Goal: Task Accomplishment & Management: Manage account settings

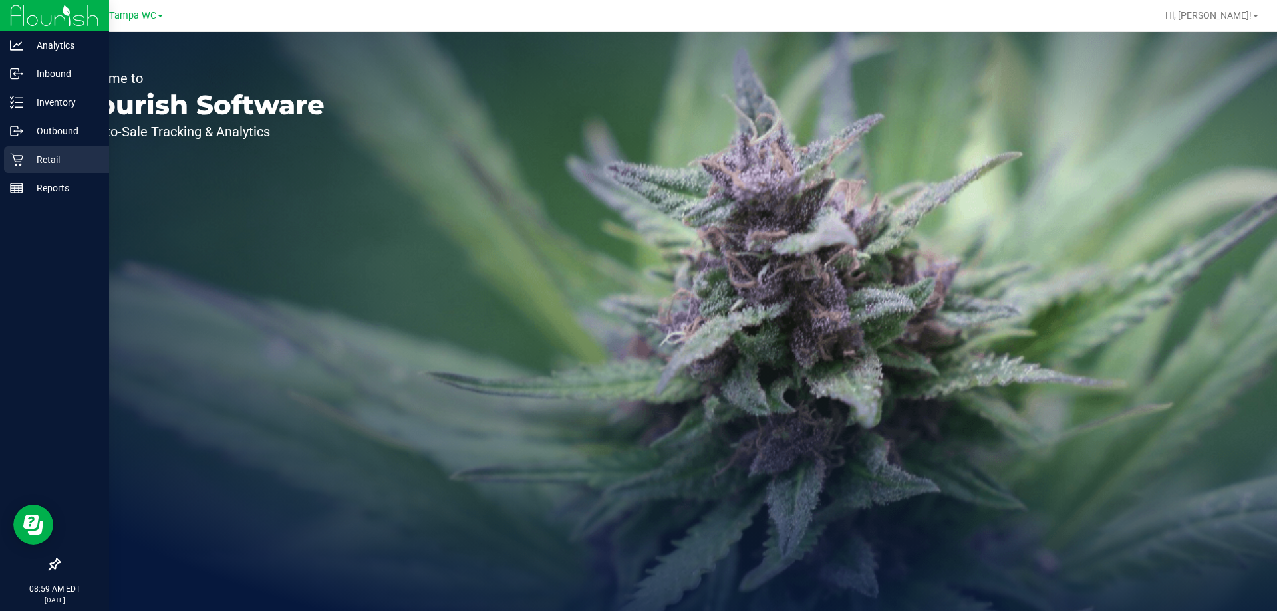
click at [27, 147] on div "Retail" at bounding box center [56, 159] width 105 height 27
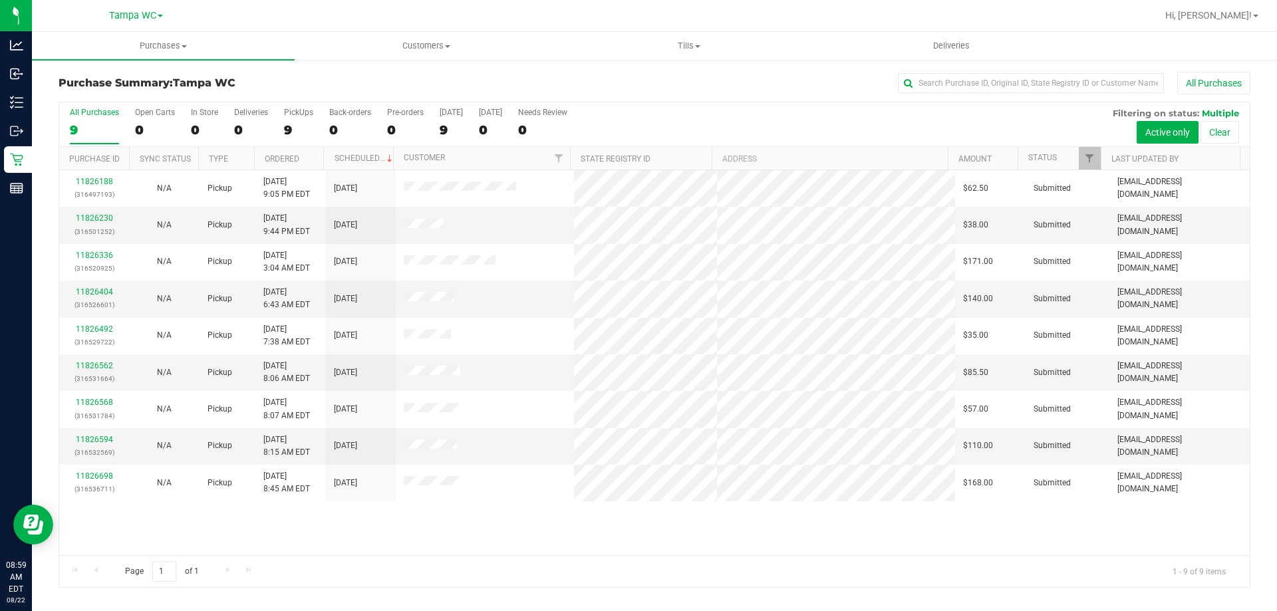
click at [687, 87] on div "All Purchases" at bounding box center [853, 83] width 795 height 23
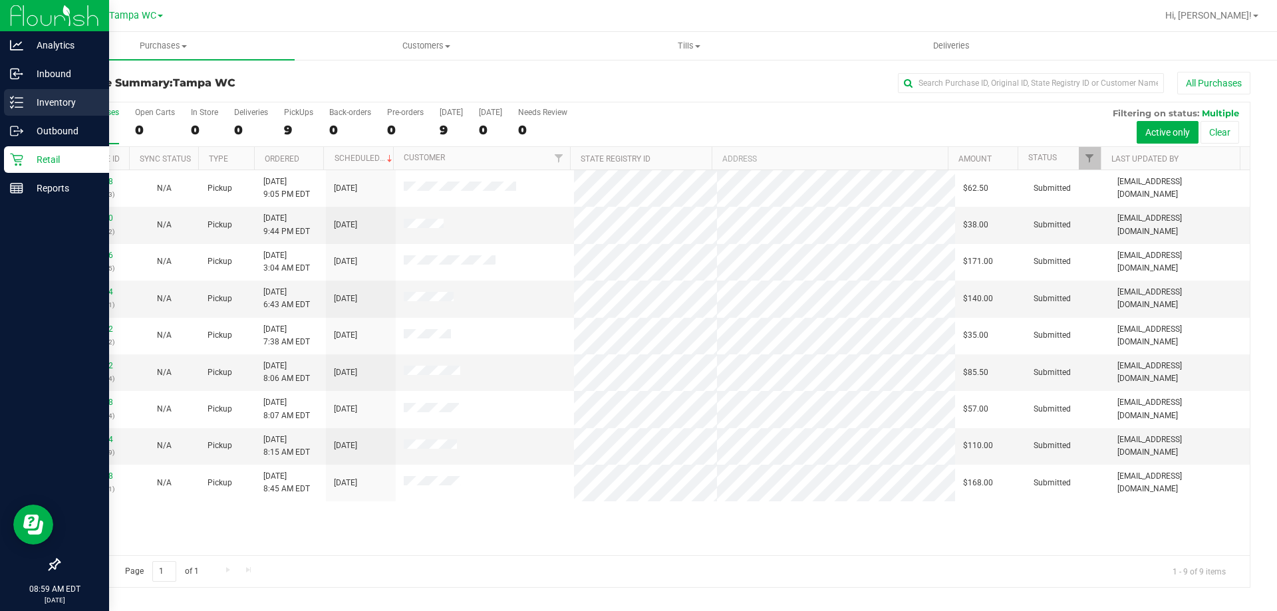
click at [25, 106] on p "Inventory" at bounding box center [63, 102] width 80 height 16
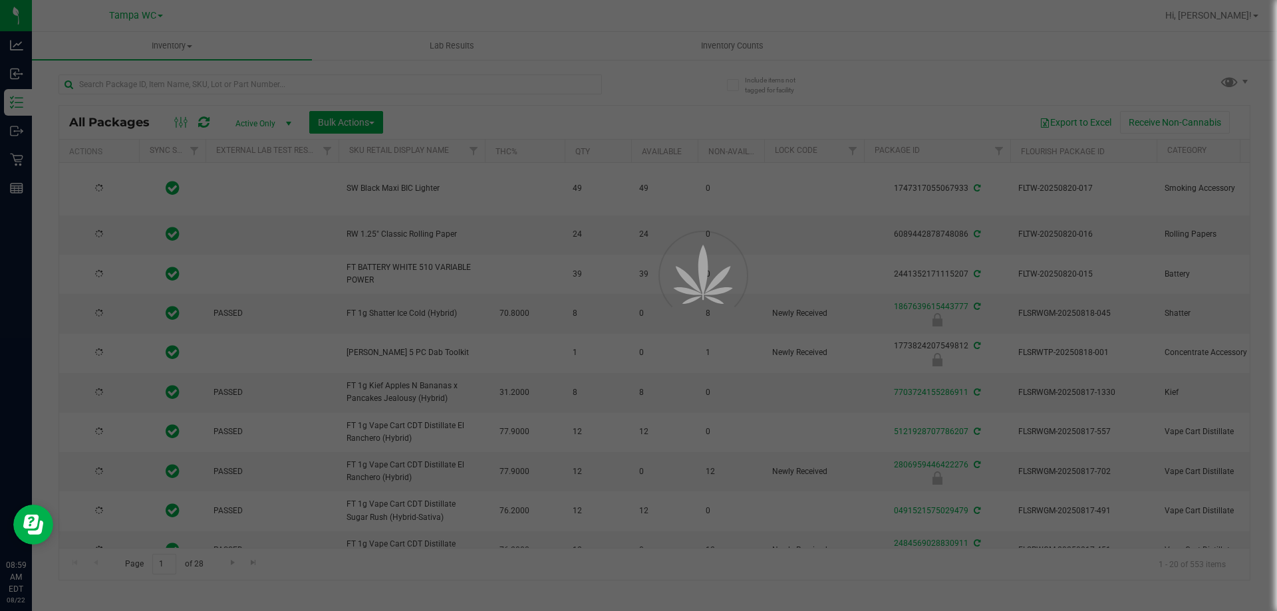
click at [325, 85] on div at bounding box center [638, 305] width 1277 height 611
click at [325, 85] on input "text" at bounding box center [330, 84] width 543 height 20
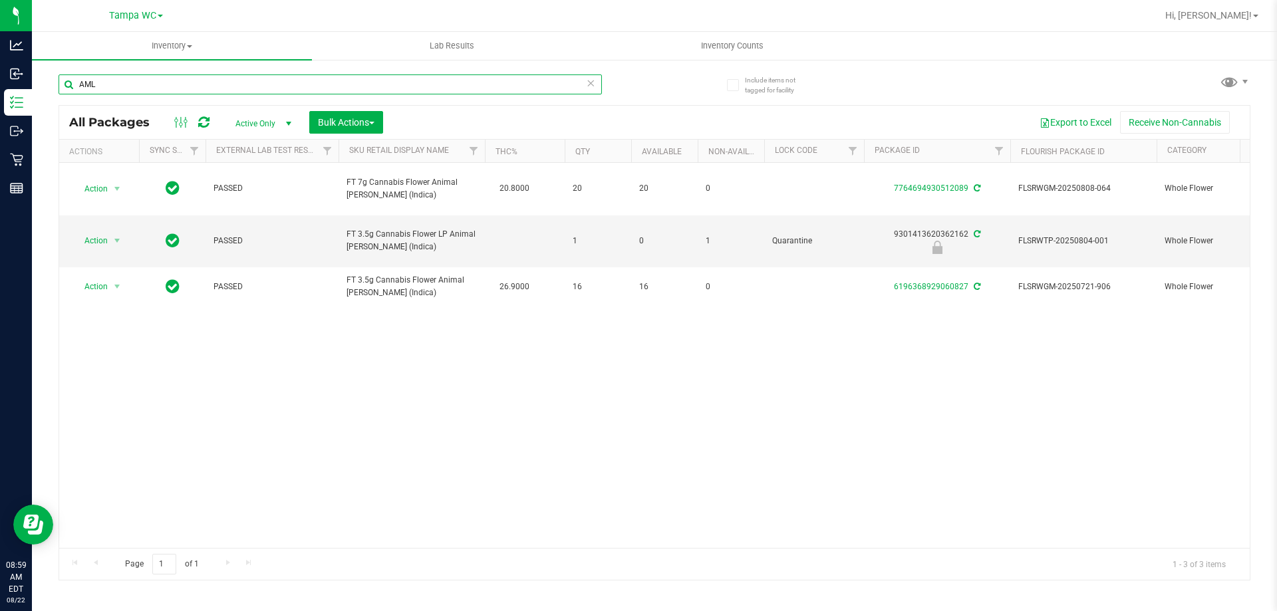
type input "AML"
click at [492, 359] on div "Action Action Adjust qty Create package Edit attributes Global inventory Locate…" at bounding box center [654, 355] width 1191 height 385
click at [400, 317] on div "Action Action Adjust qty Create package Edit attributes Global inventory Locate…" at bounding box center [654, 355] width 1191 height 385
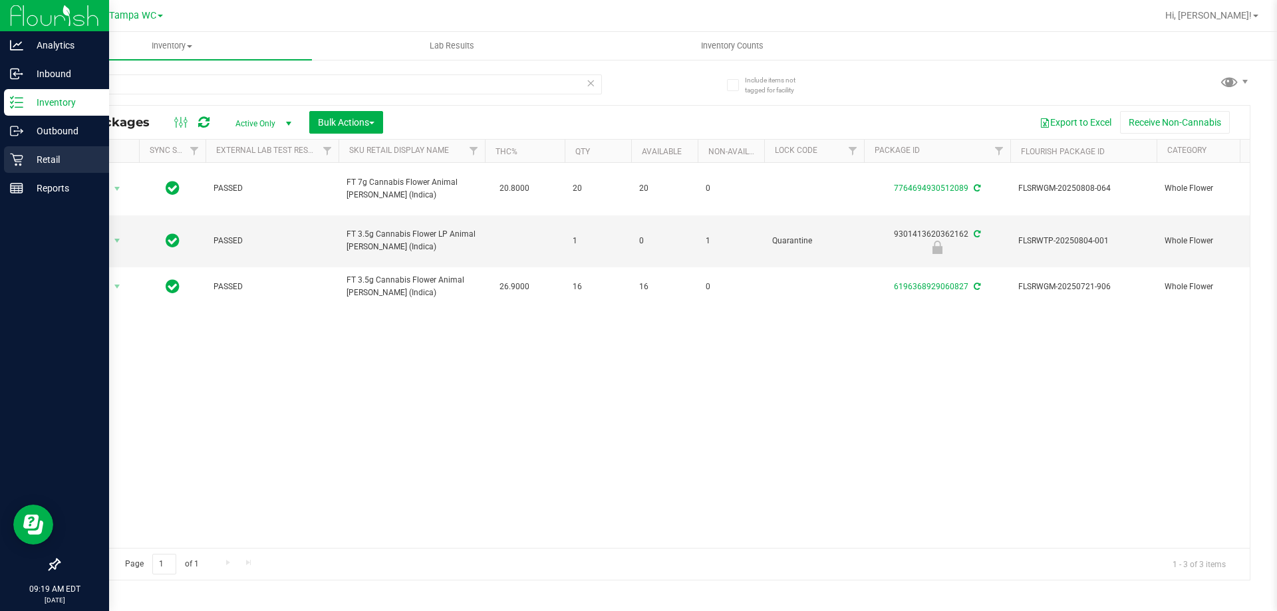
click at [19, 157] on icon at bounding box center [16, 159] width 13 height 13
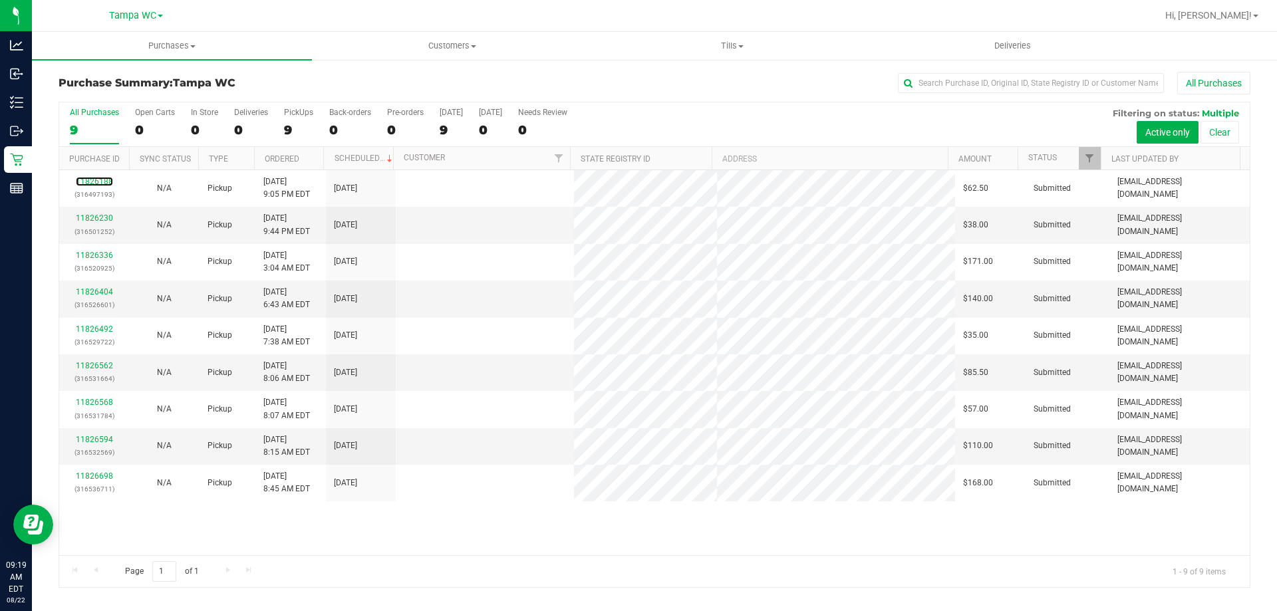
click at [96, 183] on link "11826188" at bounding box center [94, 181] width 37 height 9
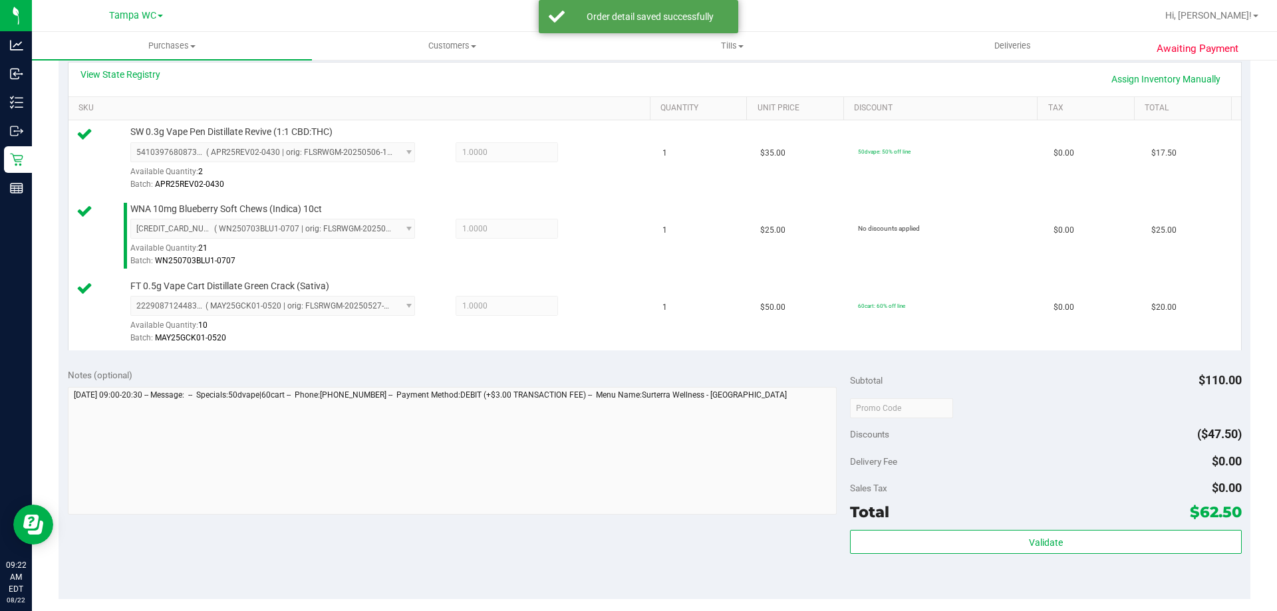
scroll to position [599, 0]
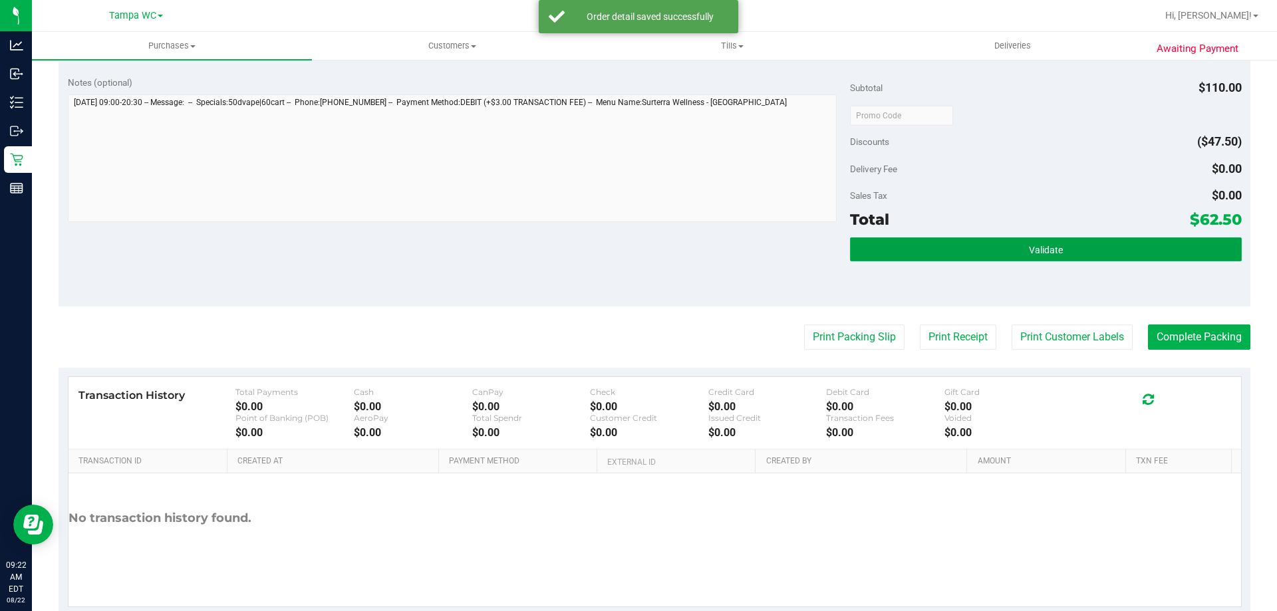
click at [992, 253] on button "Validate" at bounding box center [1045, 249] width 391 height 24
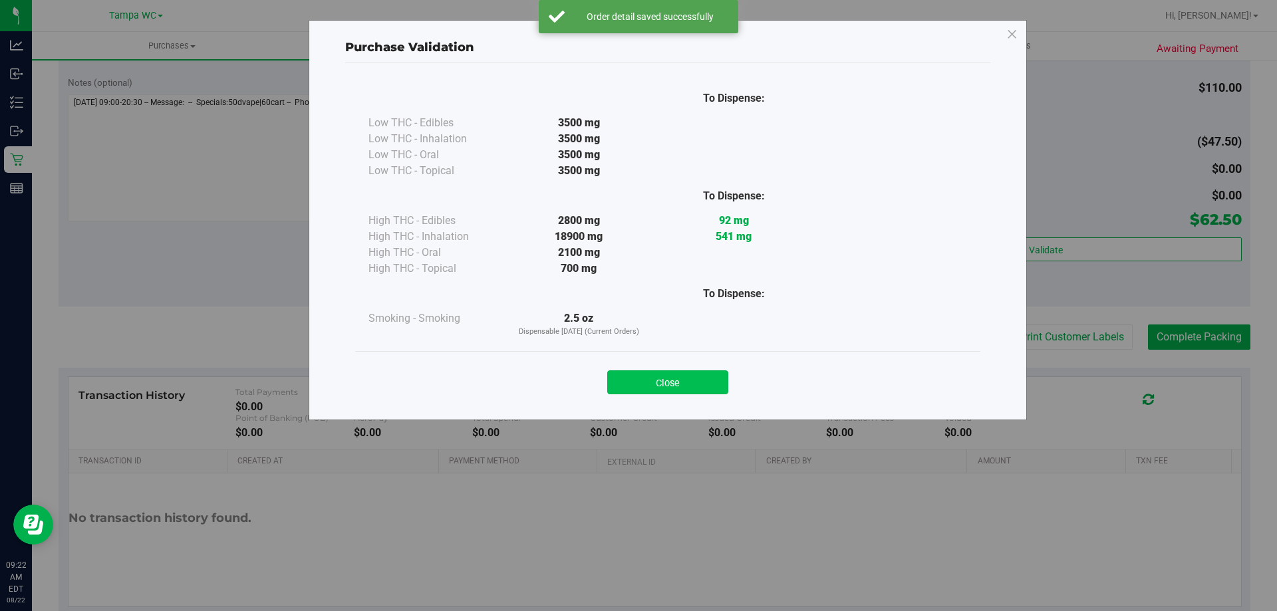
click at [629, 389] on button "Close" at bounding box center [667, 382] width 121 height 24
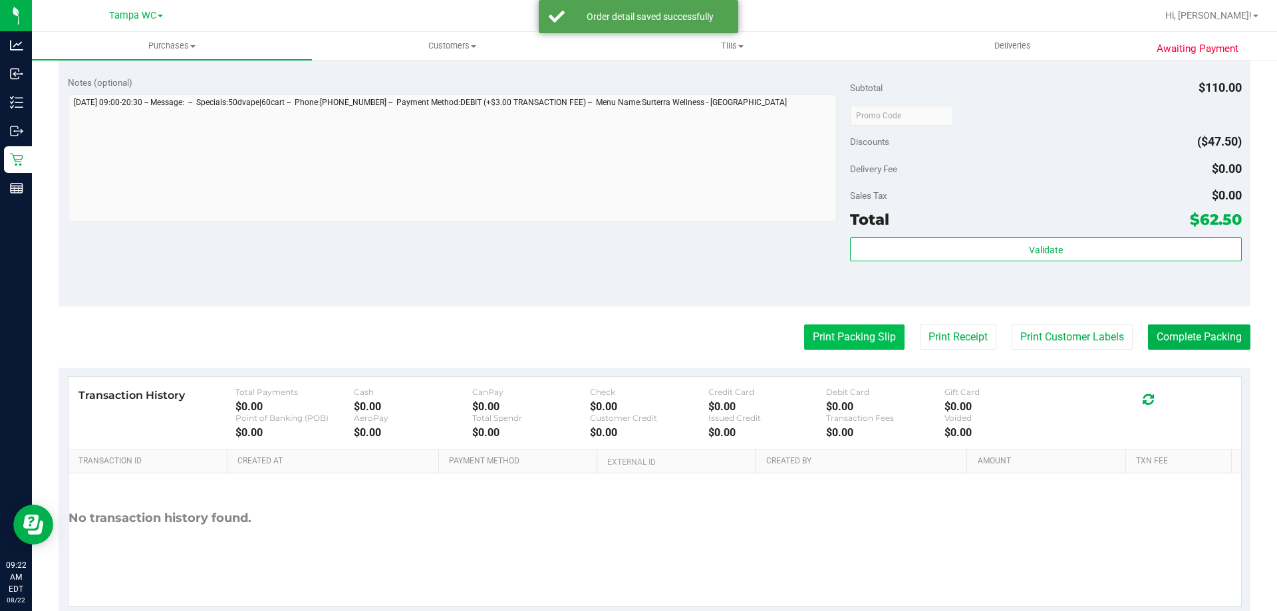
click at [862, 339] on button "Print Packing Slip" at bounding box center [854, 337] width 100 height 25
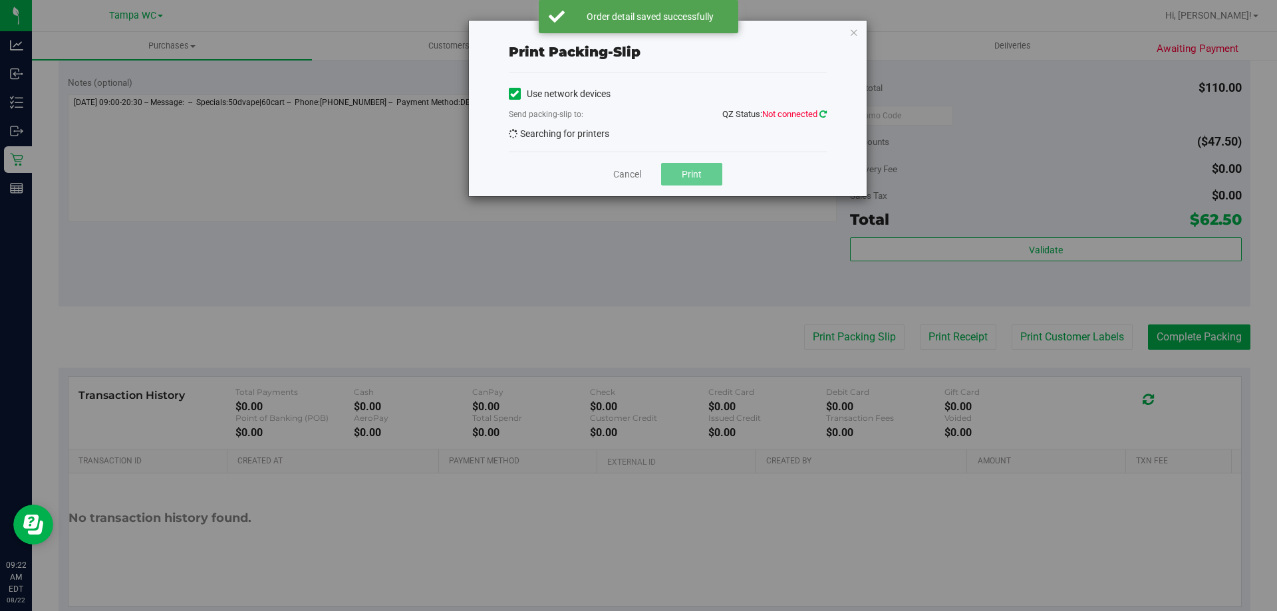
click at [823, 114] on icon at bounding box center [822, 114] width 7 height 9
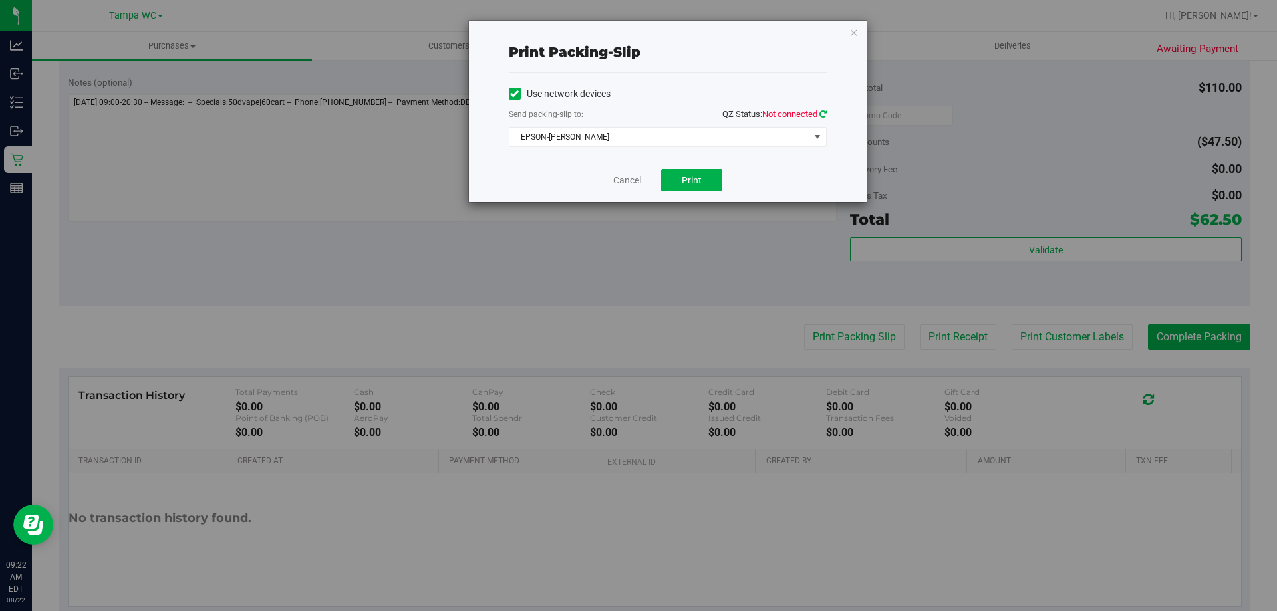
click at [823, 114] on icon at bounding box center [822, 114] width 7 height 9
click at [659, 144] on span "EPSON-[PERSON_NAME]" at bounding box center [659, 137] width 300 height 19
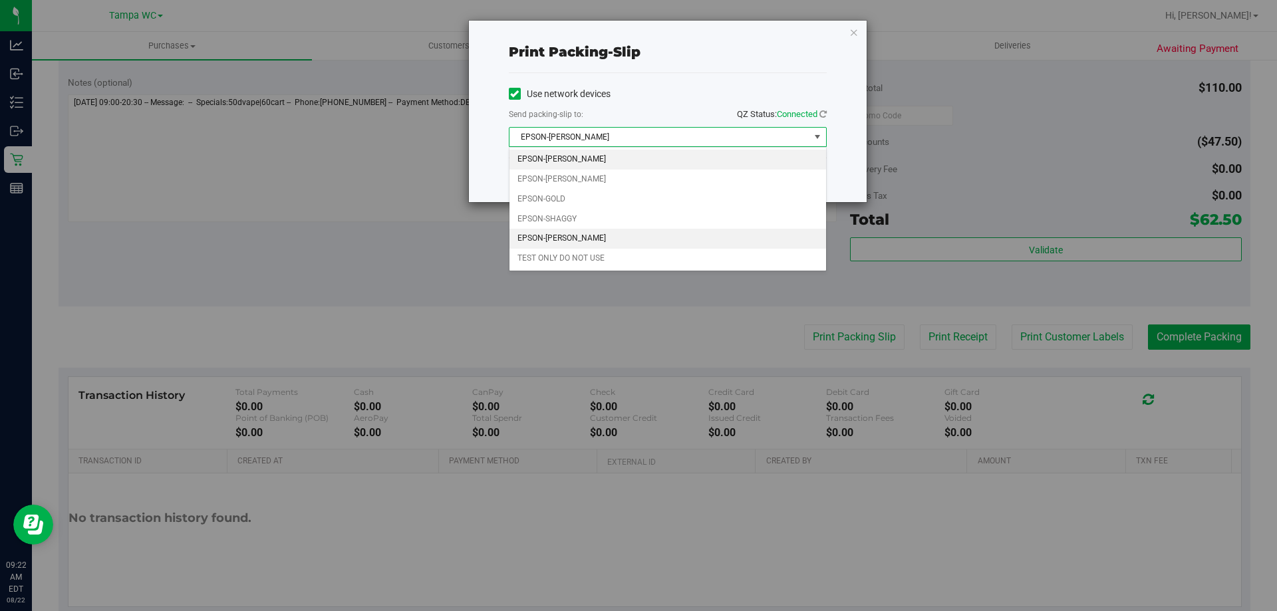
click at [564, 233] on li "EPSON-[PERSON_NAME]" at bounding box center [667, 239] width 317 height 20
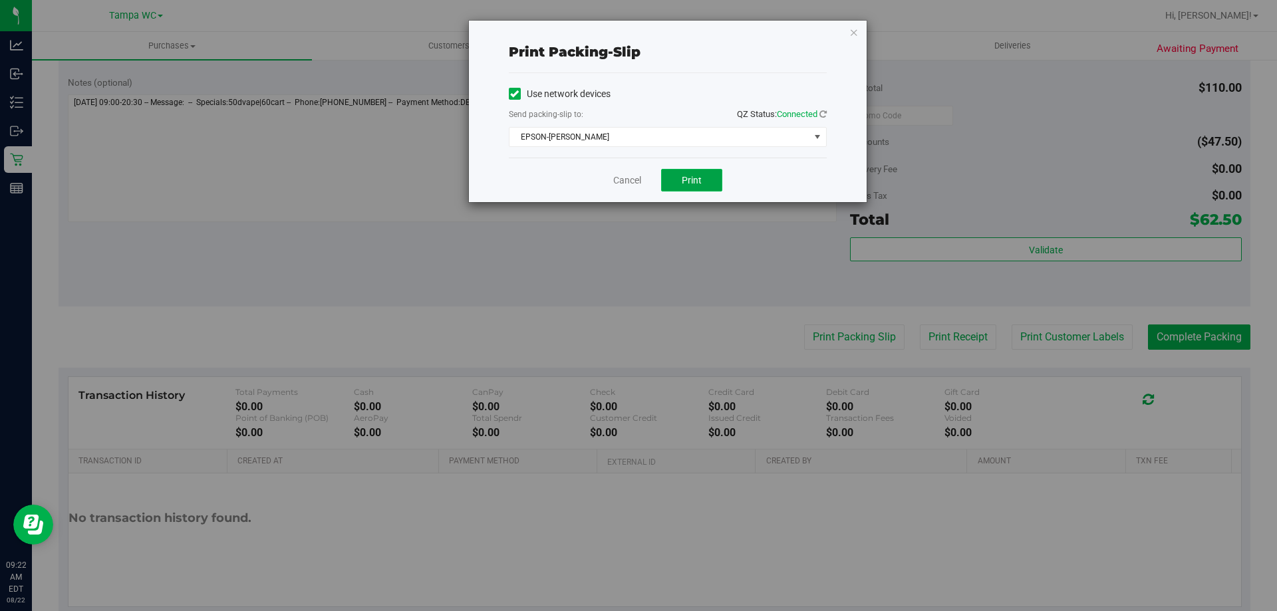
click at [709, 176] on button "Print" at bounding box center [691, 180] width 61 height 23
click at [623, 175] on link "Cancel" at bounding box center [627, 181] width 28 height 14
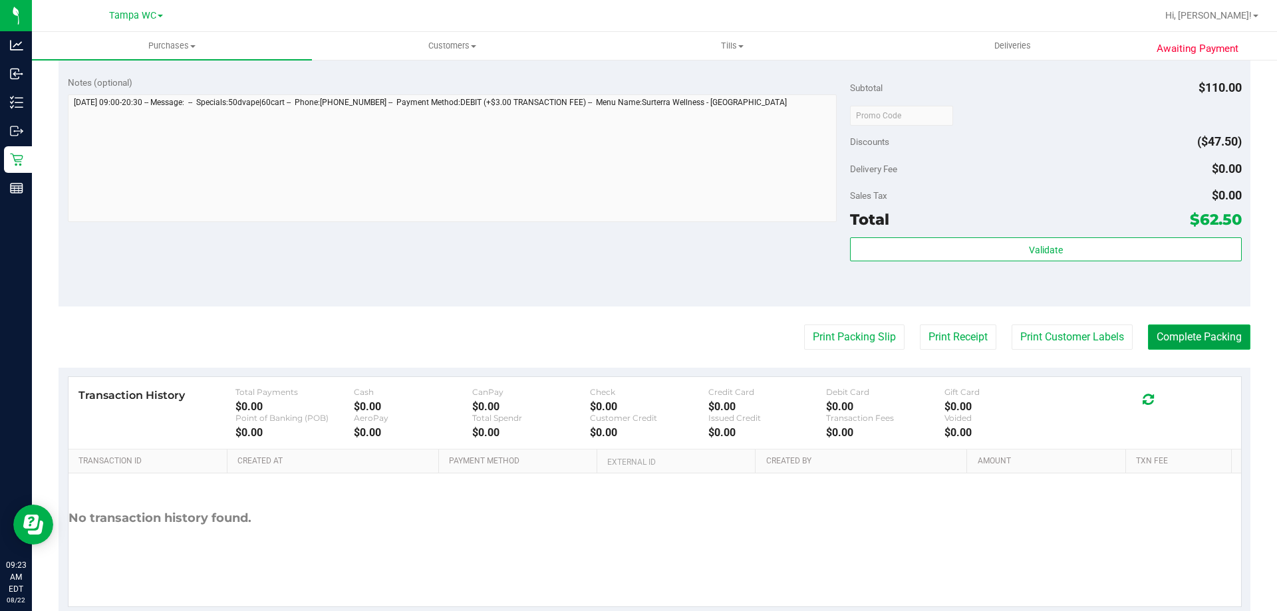
click at [1151, 349] on button "Complete Packing" at bounding box center [1199, 337] width 102 height 25
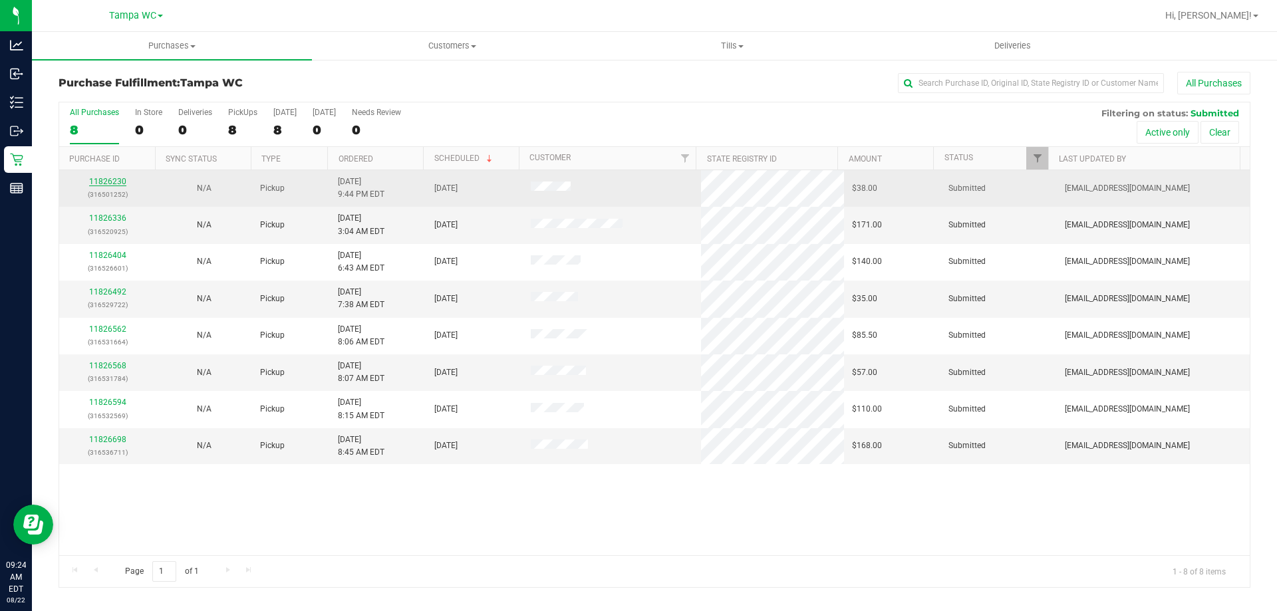
click at [100, 184] on link "11826230" at bounding box center [107, 181] width 37 height 9
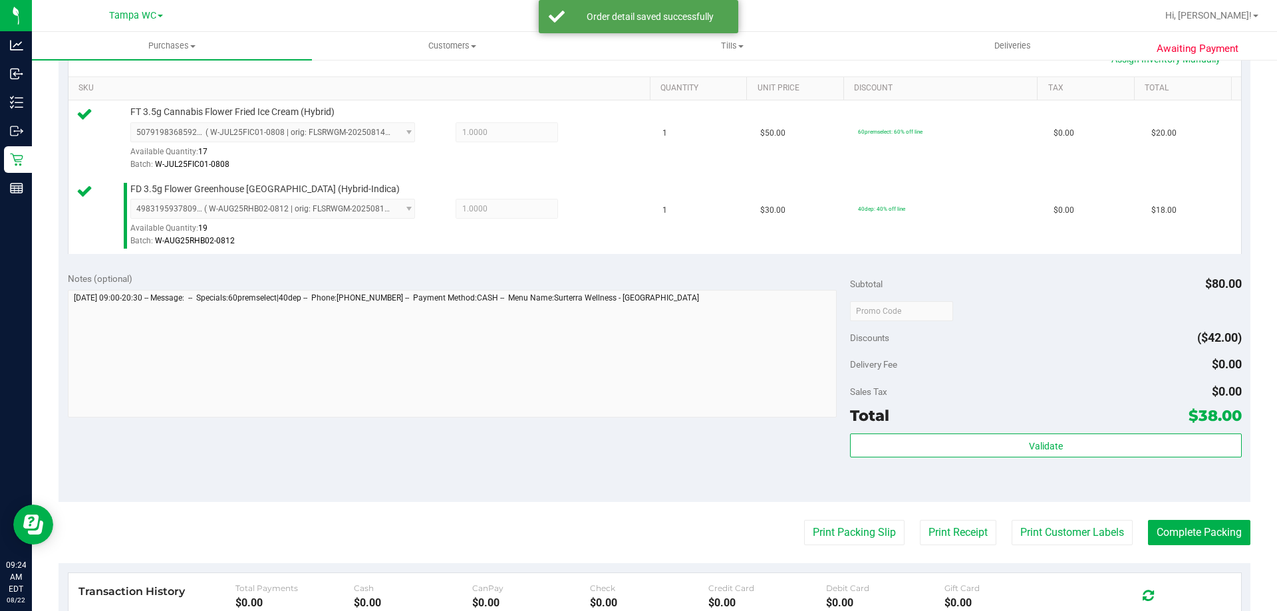
scroll to position [466, 0]
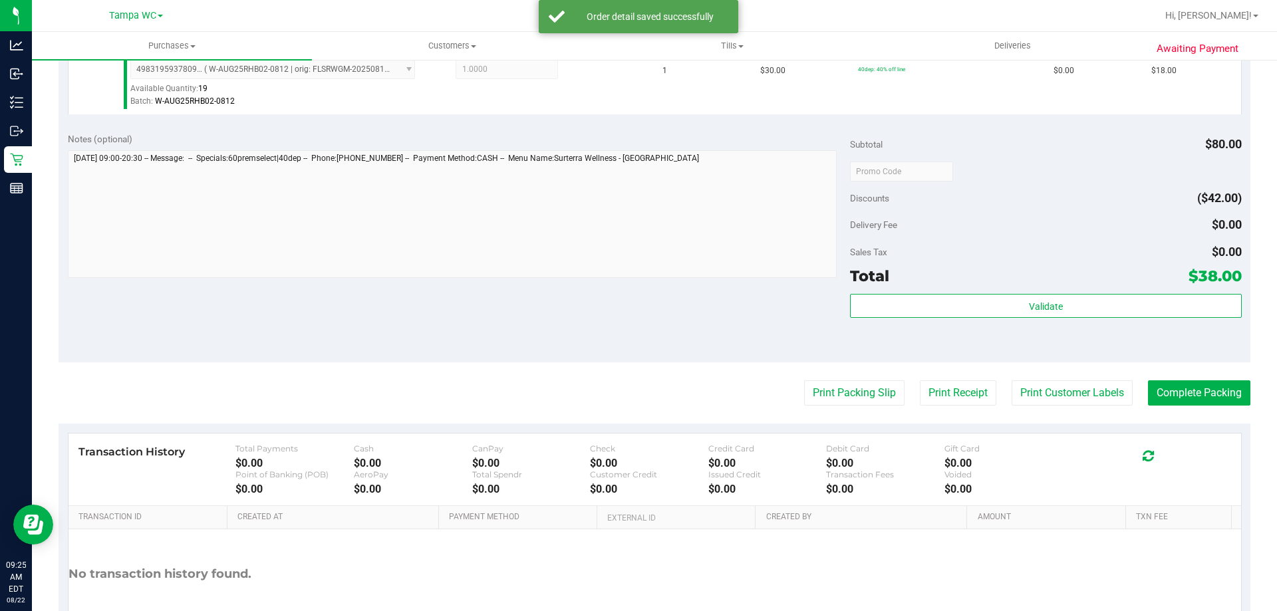
click at [1107, 283] on div "Total $38.00" at bounding box center [1045, 276] width 391 height 24
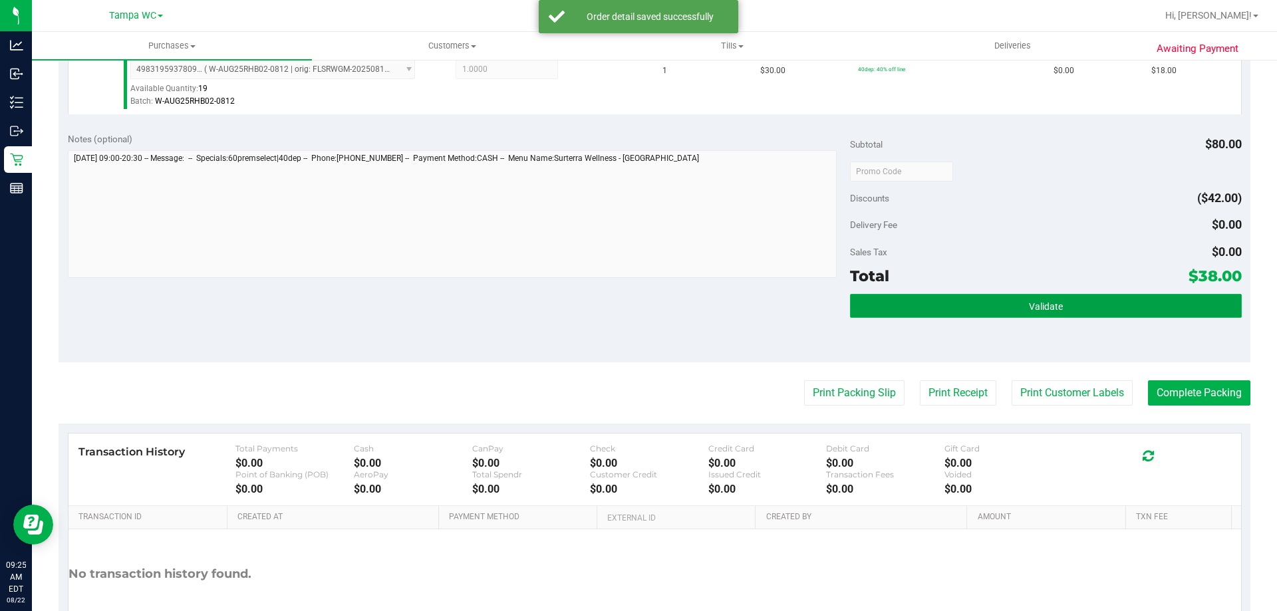
click at [1076, 309] on button "Validate" at bounding box center [1045, 306] width 391 height 24
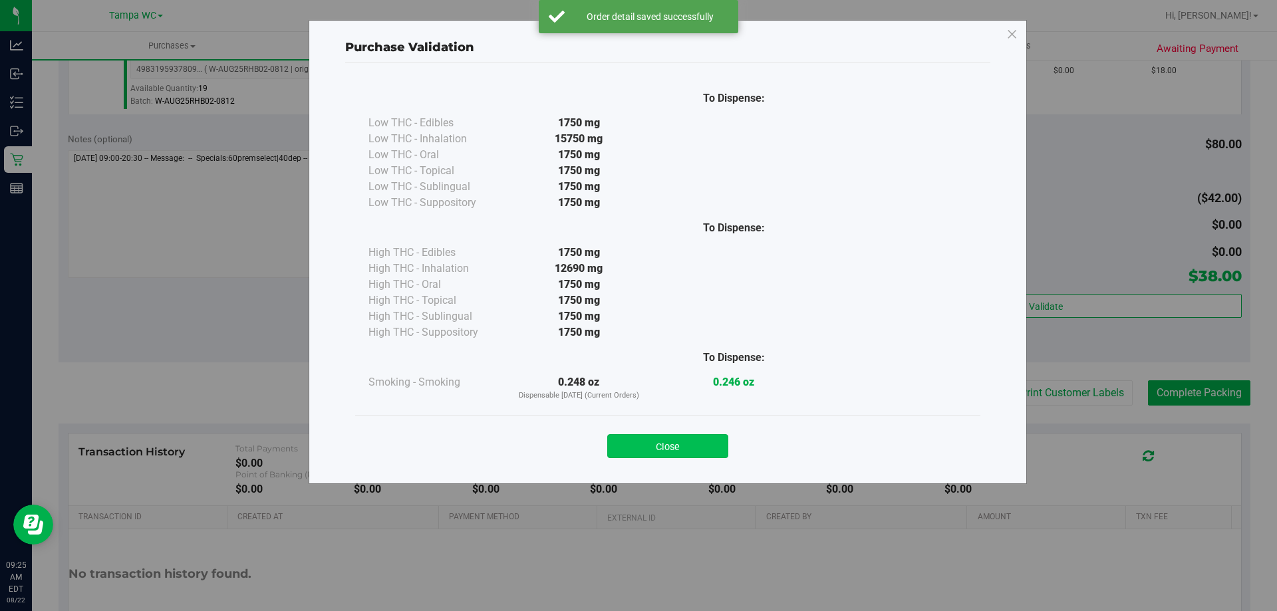
click at [659, 454] on button "Close" at bounding box center [667, 446] width 121 height 24
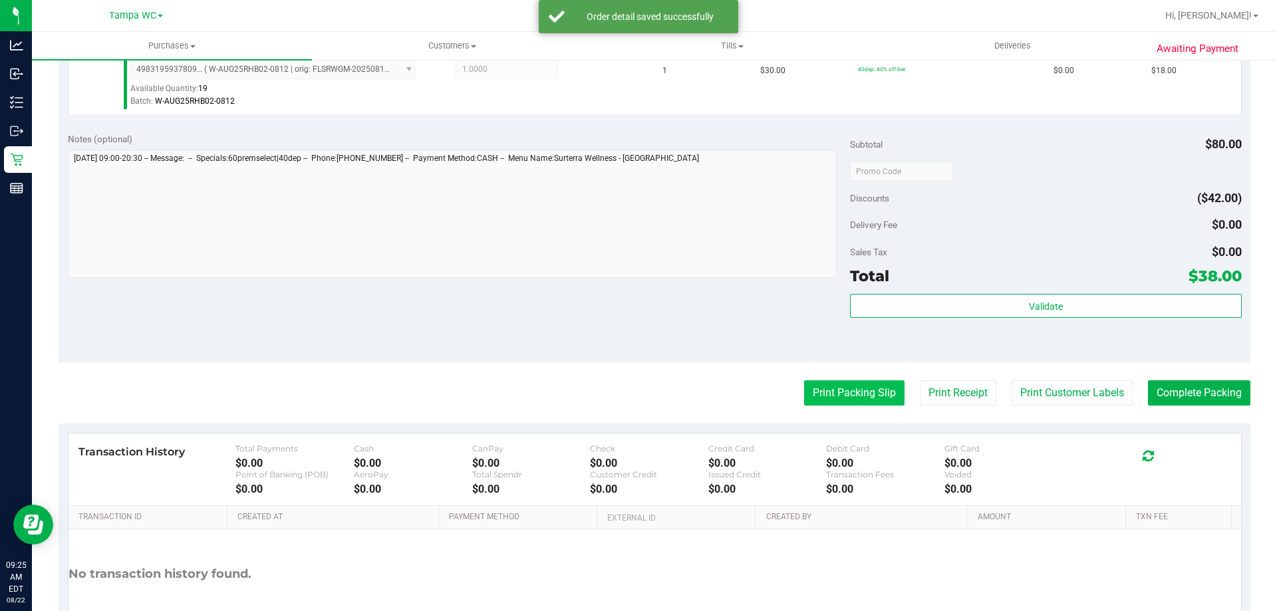
click at [804, 396] on button "Print Packing Slip" at bounding box center [854, 392] width 100 height 25
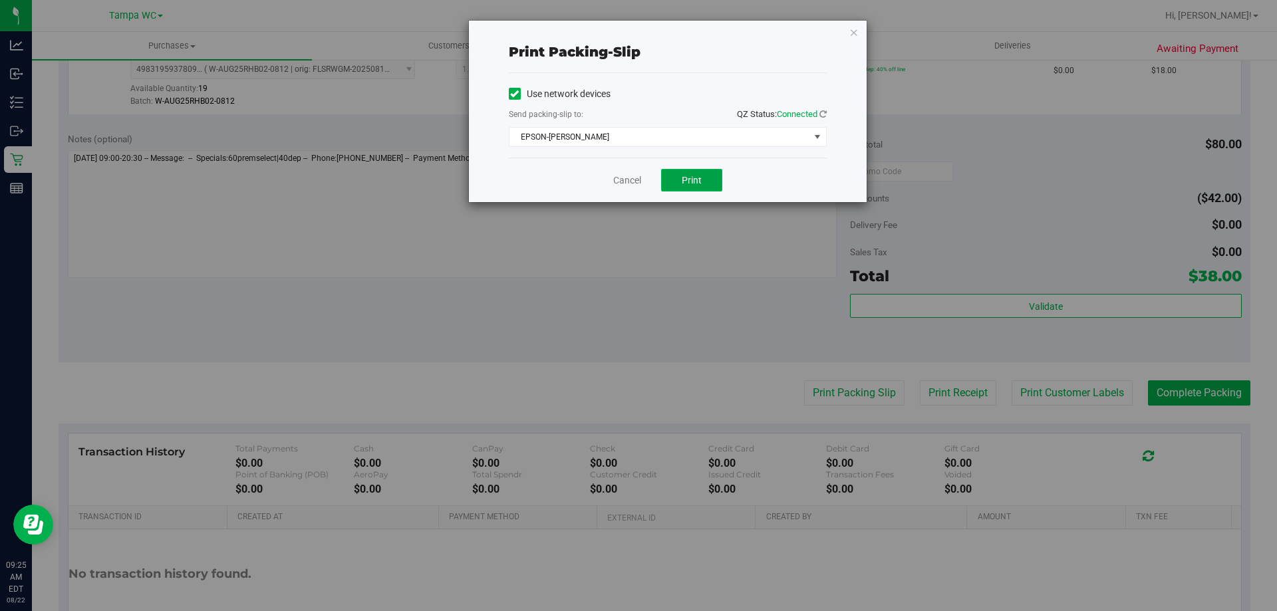
click at [680, 179] on button "Print" at bounding box center [691, 180] width 61 height 23
click at [621, 179] on link "Cancel" at bounding box center [627, 181] width 28 height 14
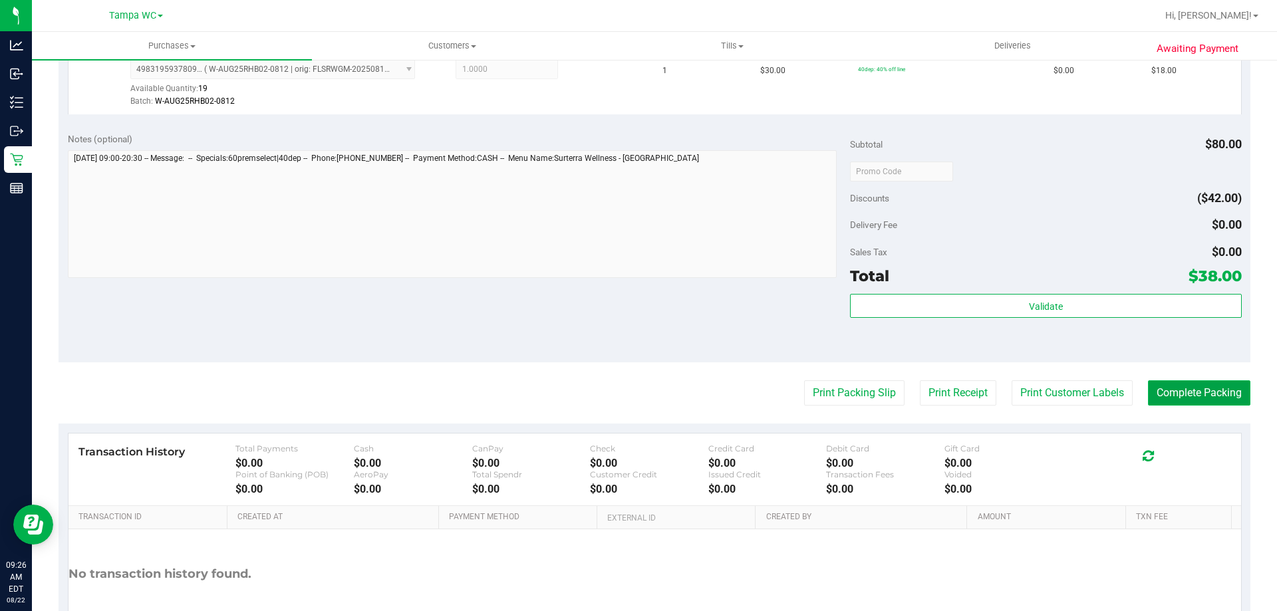
click at [1201, 400] on button "Complete Packing" at bounding box center [1199, 392] width 102 height 25
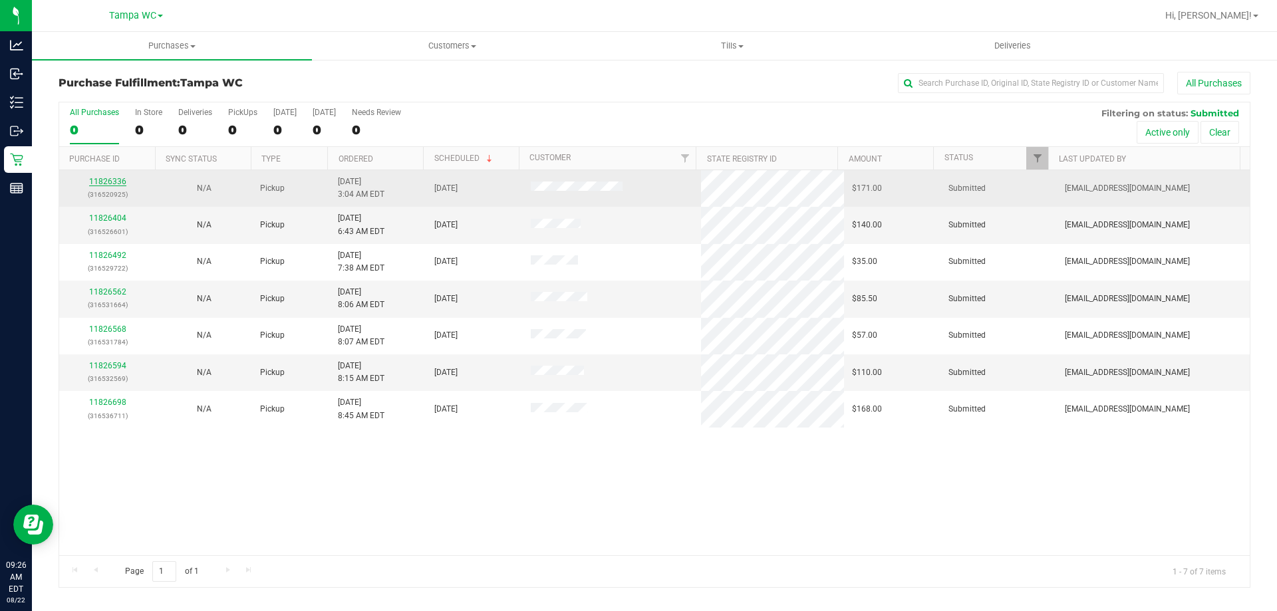
click at [106, 183] on link "11826336" at bounding box center [107, 181] width 37 height 9
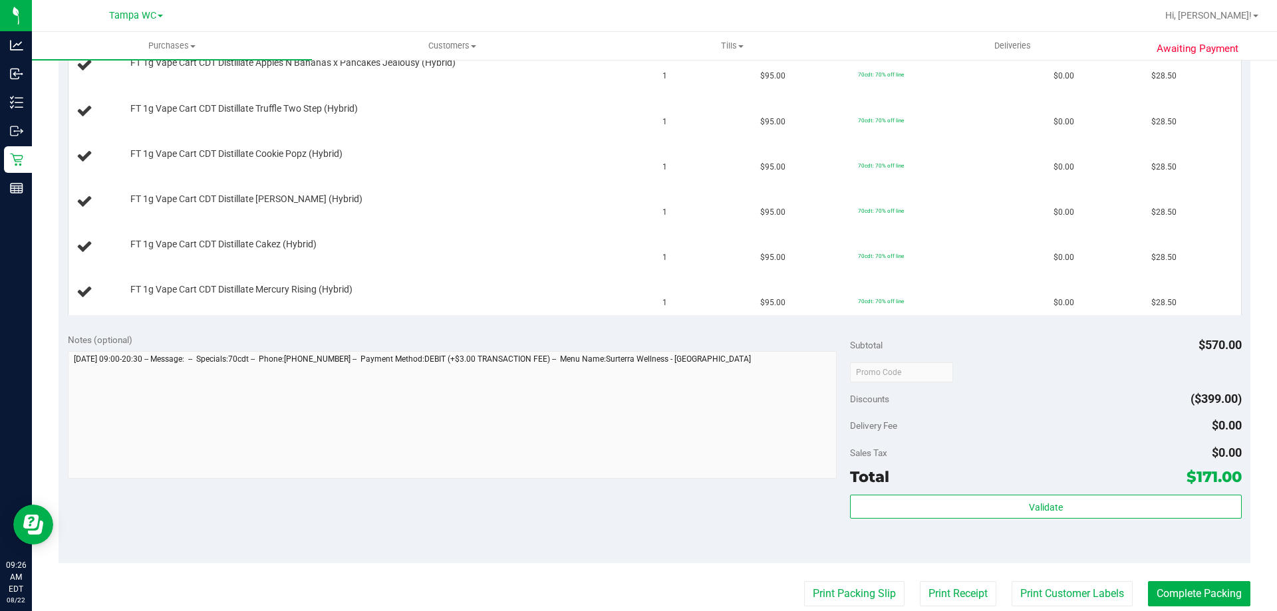
scroll to position [399, 0]
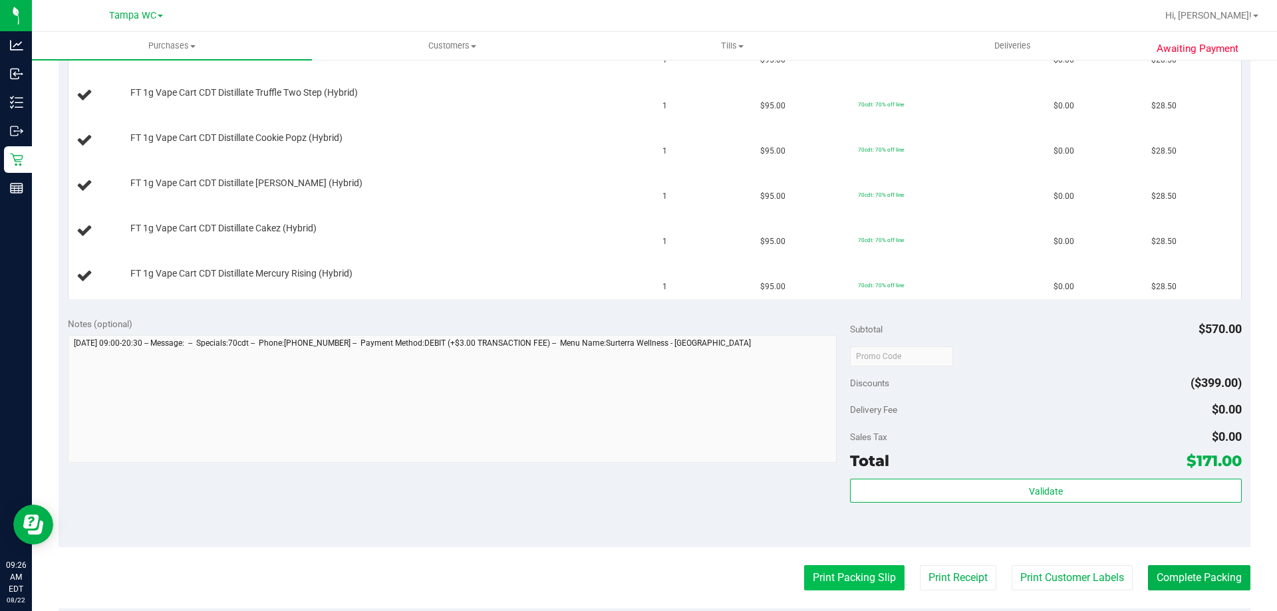
click at [847, 573] on button "Print Packing Slip" at bounding box center [854, 577] width 100 height 25
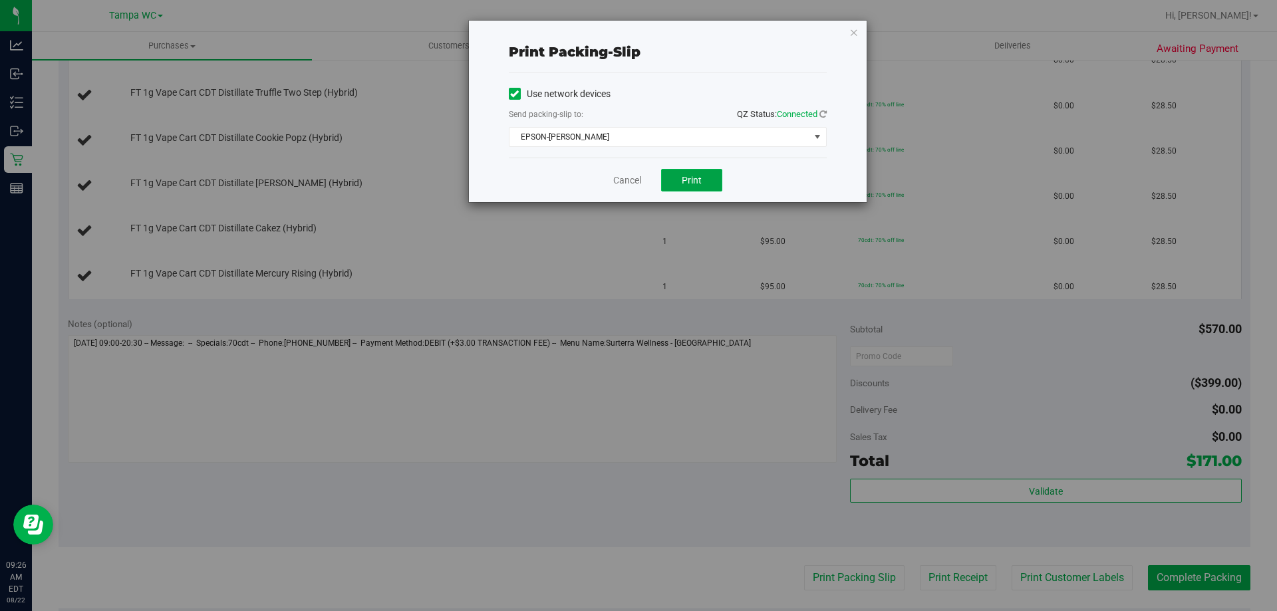
click at [705, 183] on button "Print" at bounding box center [691, 180] width 61 height 23
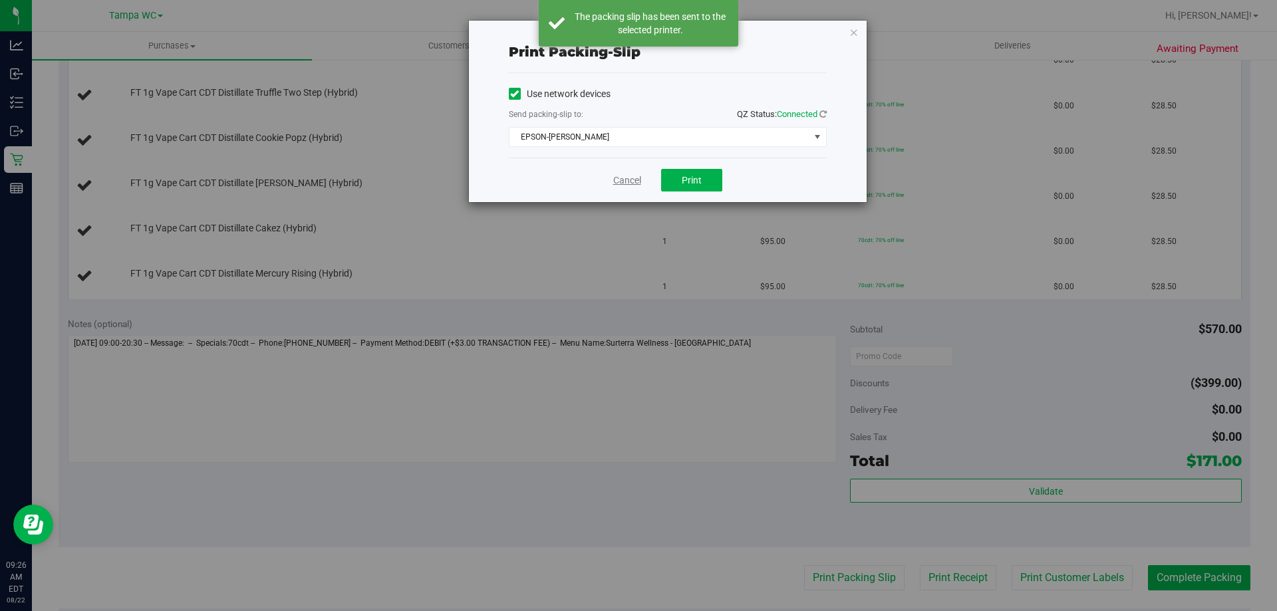
click at [622, 175] on link "Cancel" at bounding box center [627, 181] width 28 height 14
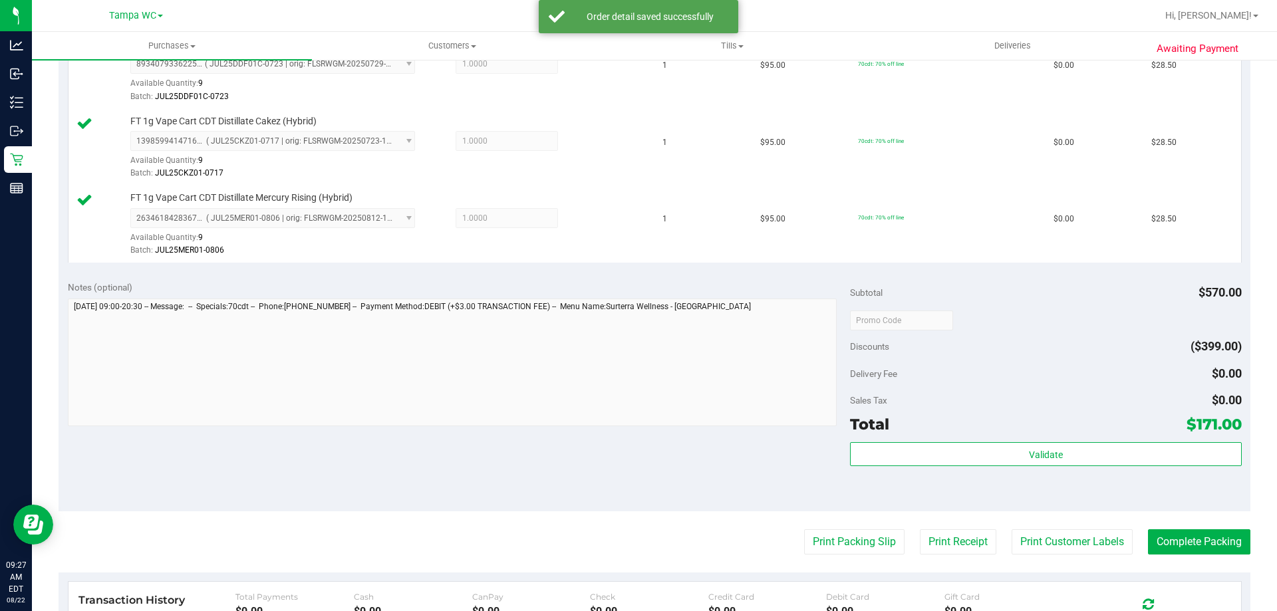
scroll to position [861, 0]
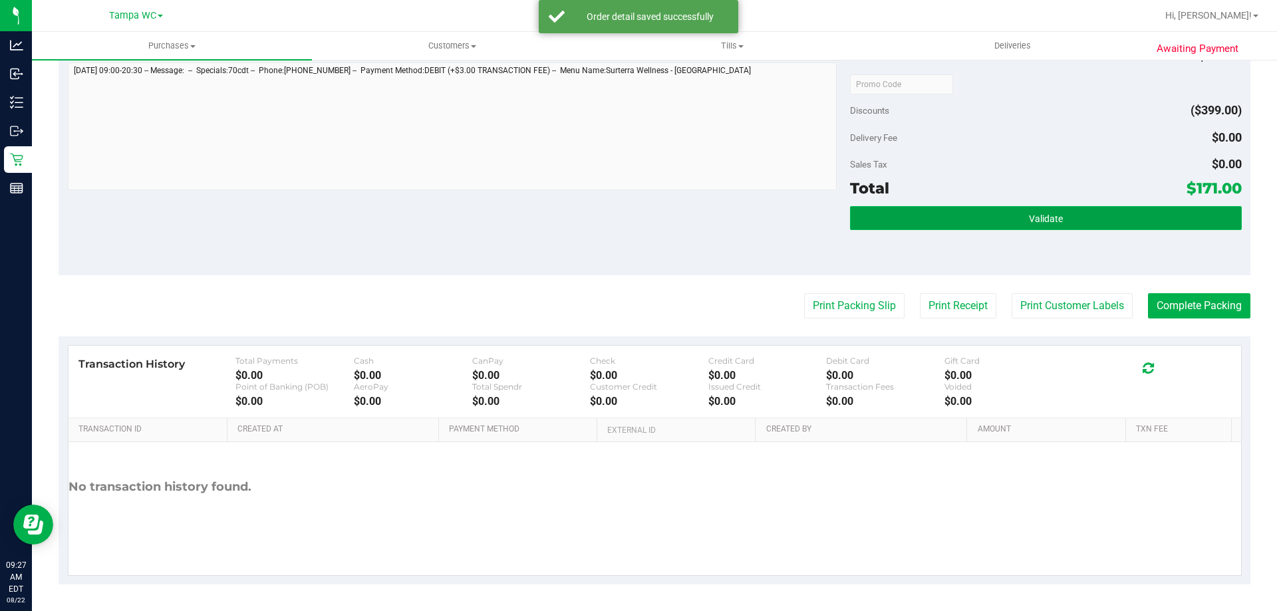
click at [911, 214] on button "Validate" at bounding box center [1045, 218] width 391 height 24
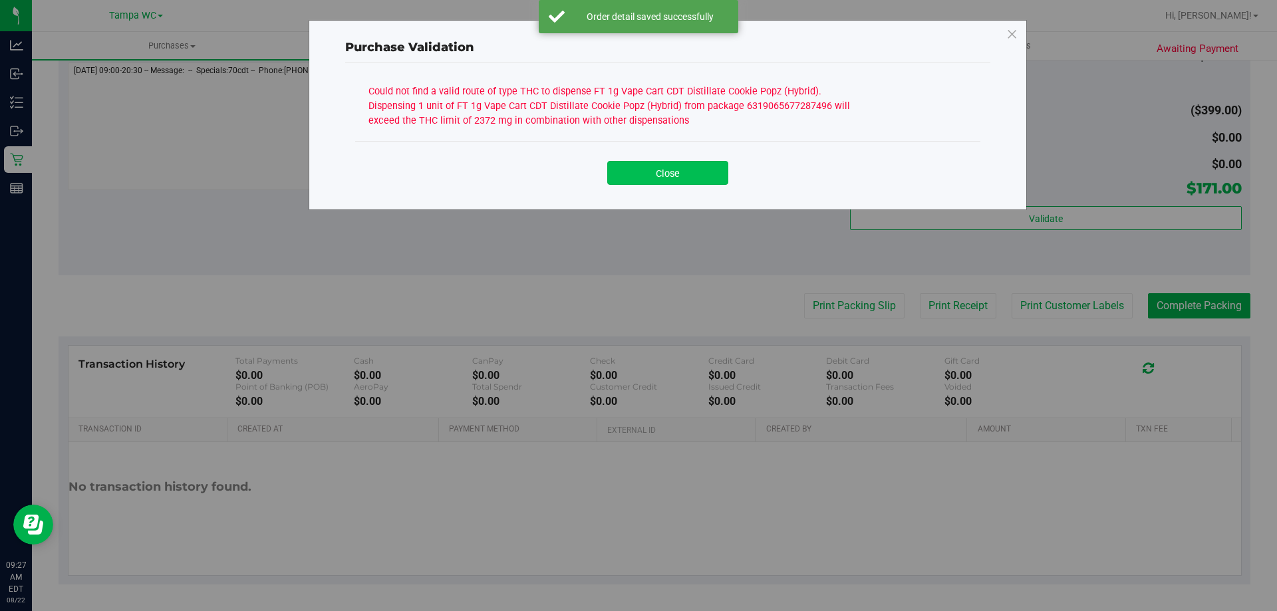
click at [647, 179] on button "Close" at bounding box center [667, 173] width 121 height 24
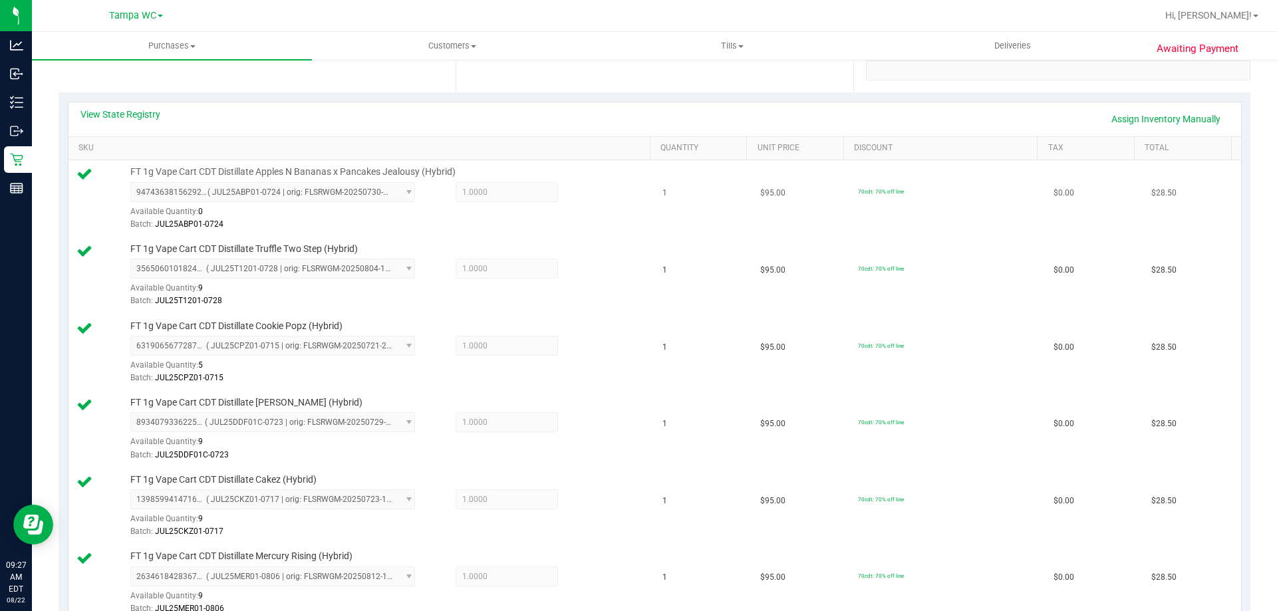
scroll to position [262, 0]
click at [140, 109] on div "View State Registry Assign Inventory Manually" at bounding box center [655, 123] width 1173 height 34
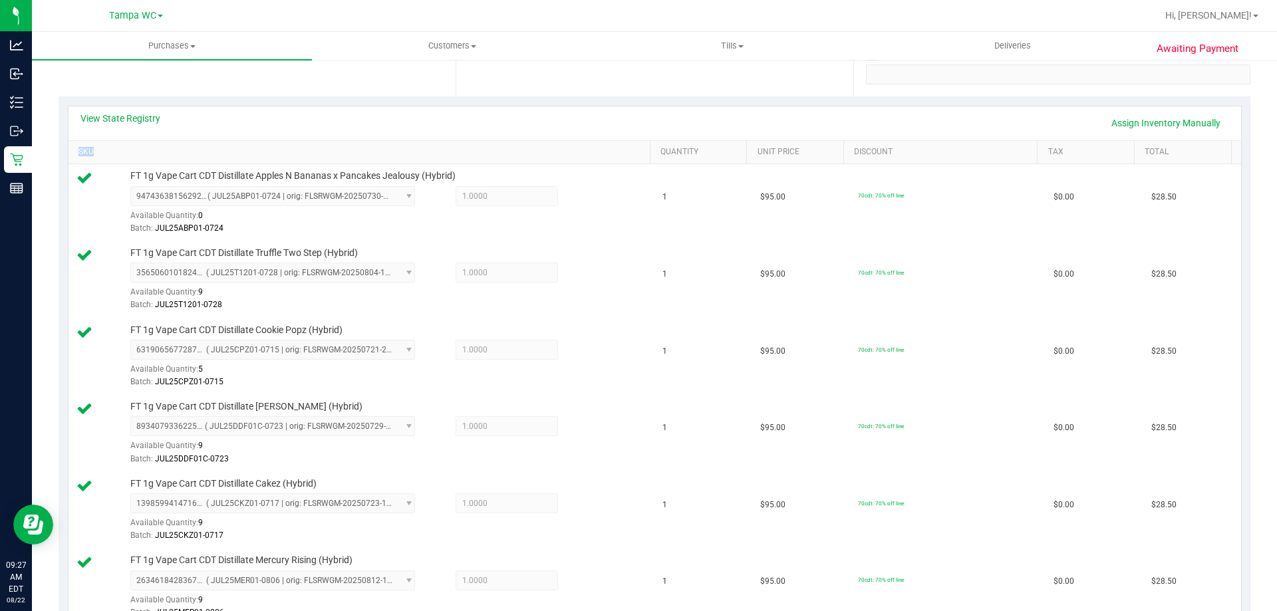
click at [140, 110] on div "View State Registry Assign Inventory Manually" at bounding box center [655, 123] width 1173 height 34
click at [140, 114] on link "View State Registry" at bounding box center [120, 118] width 80 height 13
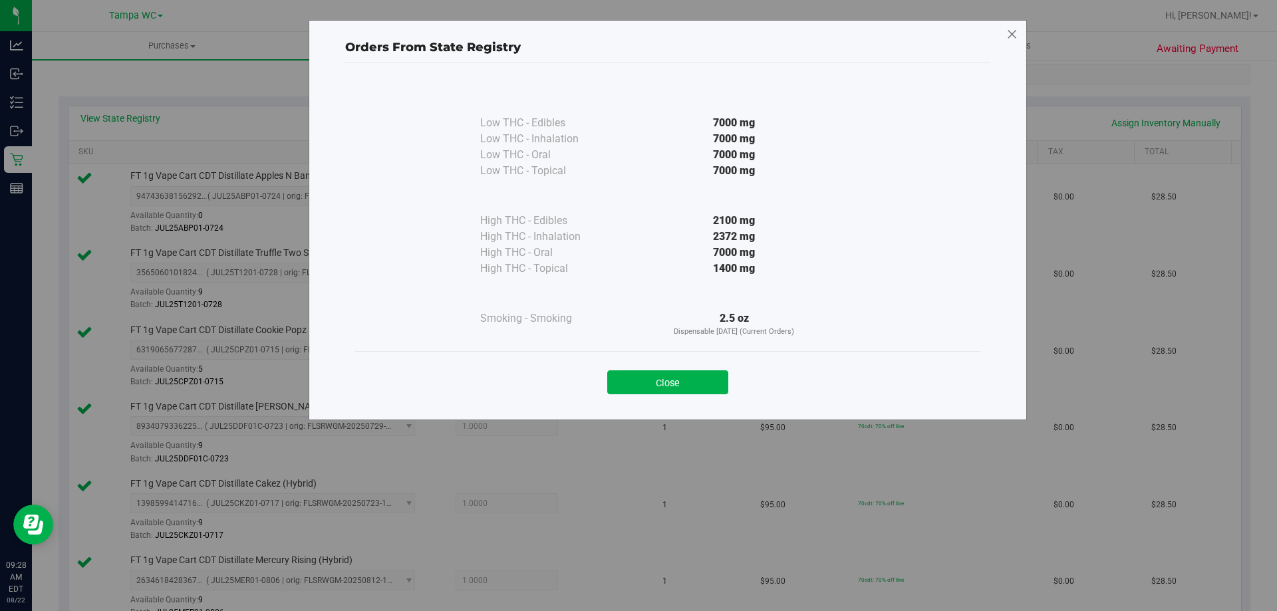
click at [1006, 35] on icon at bounding box center [1012, 34] width 12 height 21
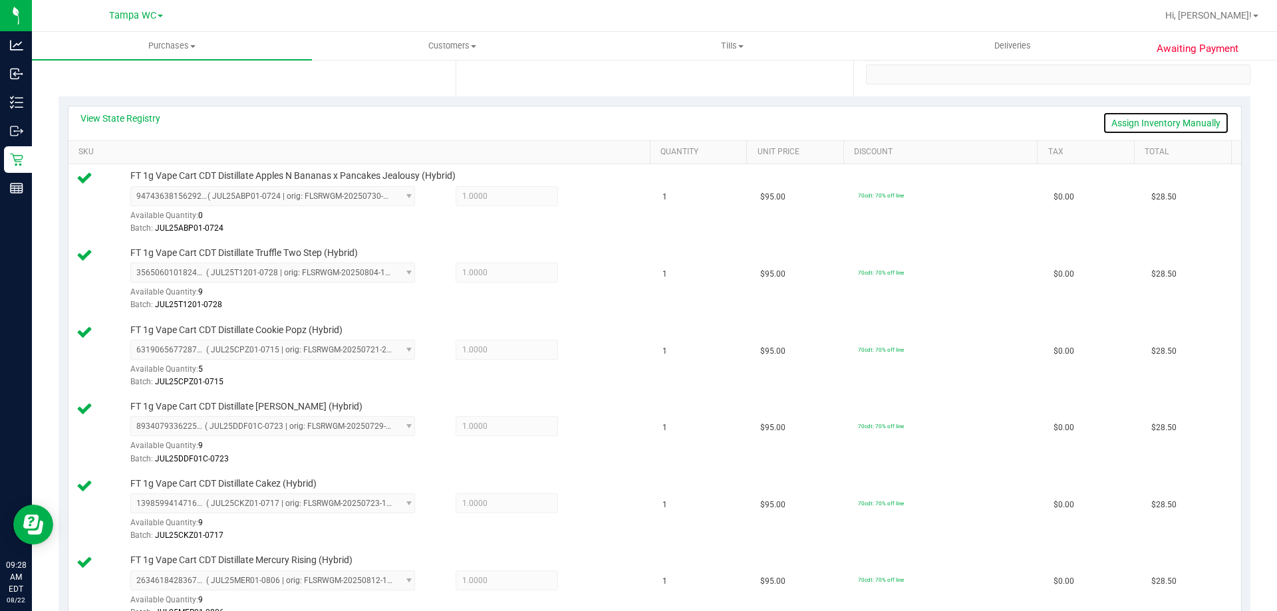
click at [1149, 118] on link "Assign Inventory Manually" at bounding box center [1166, 123] width 126 height 23
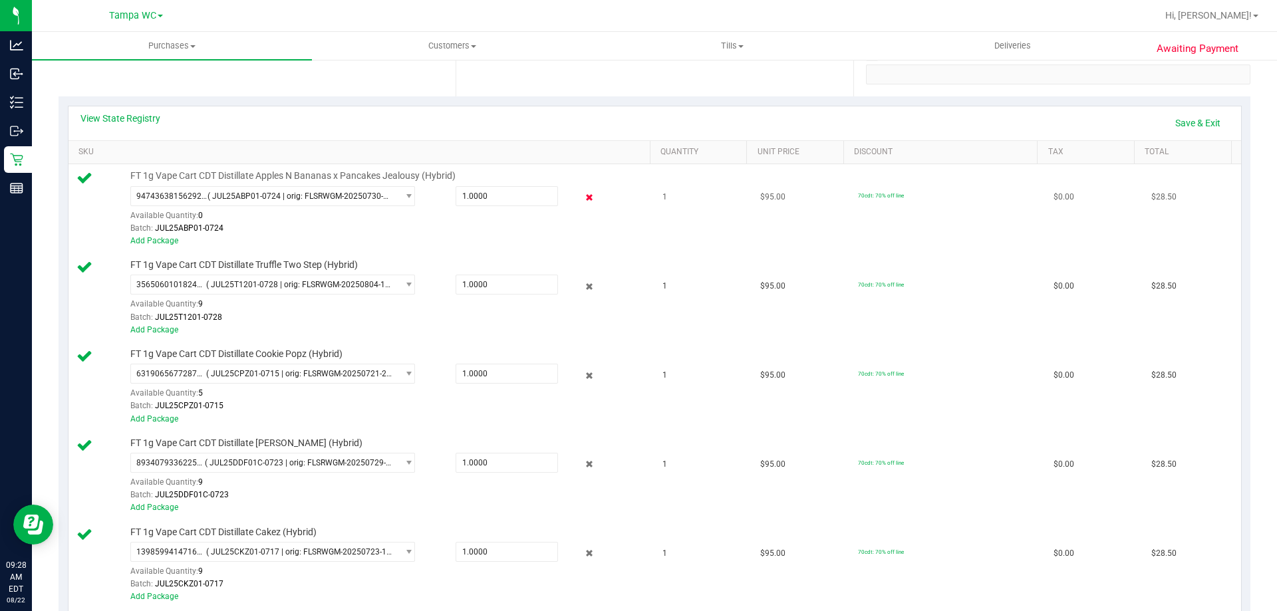
click at [585, 193] on icon at bounding box center [590, 197] width 14 height 15
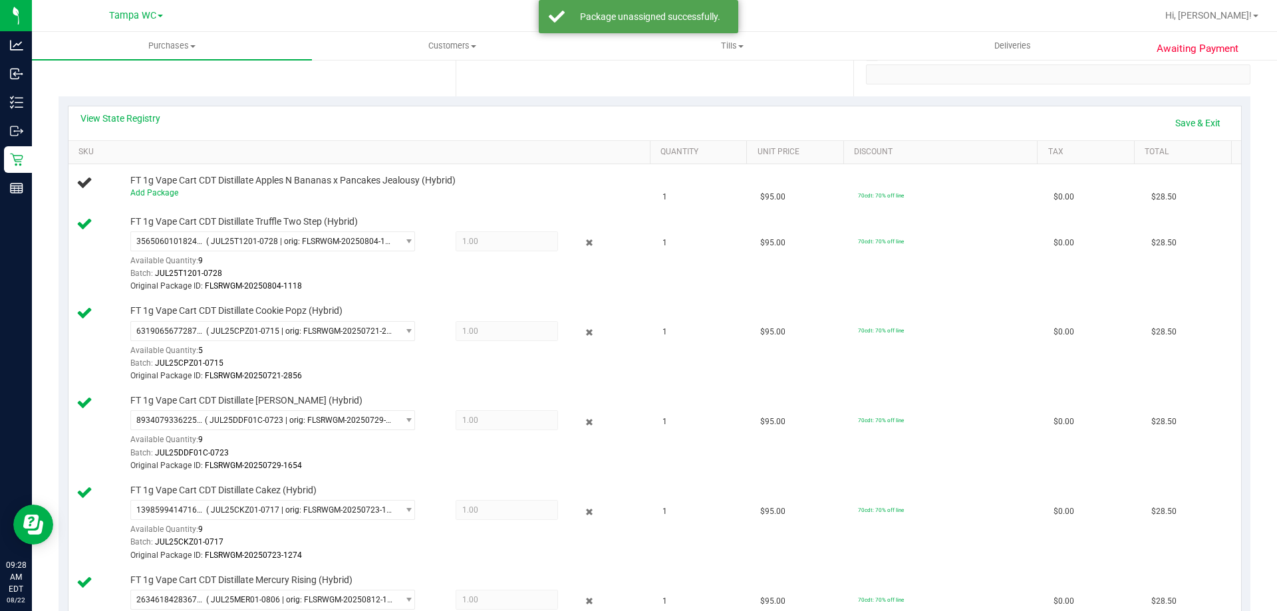
click at [580, 231] on div "3565060101824381 ( JUL25T1201-0728 | orig: FLSRWGM-20250804-1118 ) 356506010182…" at bounding box center [386, 262] width 513 height 62
click at [583, 238] on icon at bounding box center [590, 242] width 14 height 15
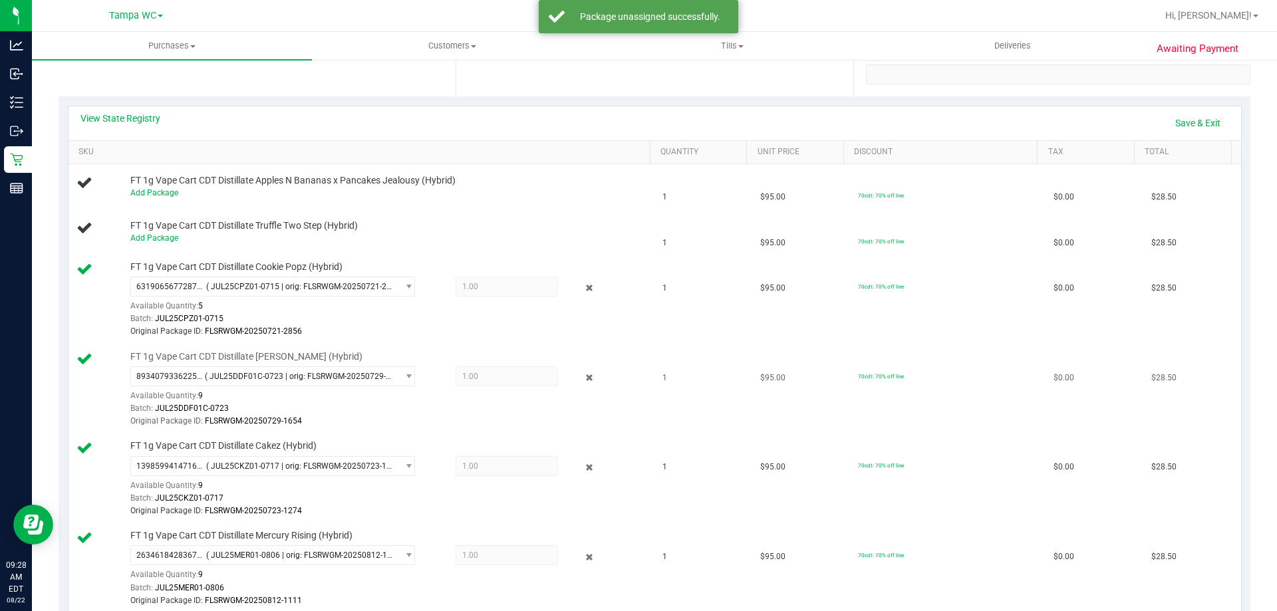
scroll to position [462, 0]
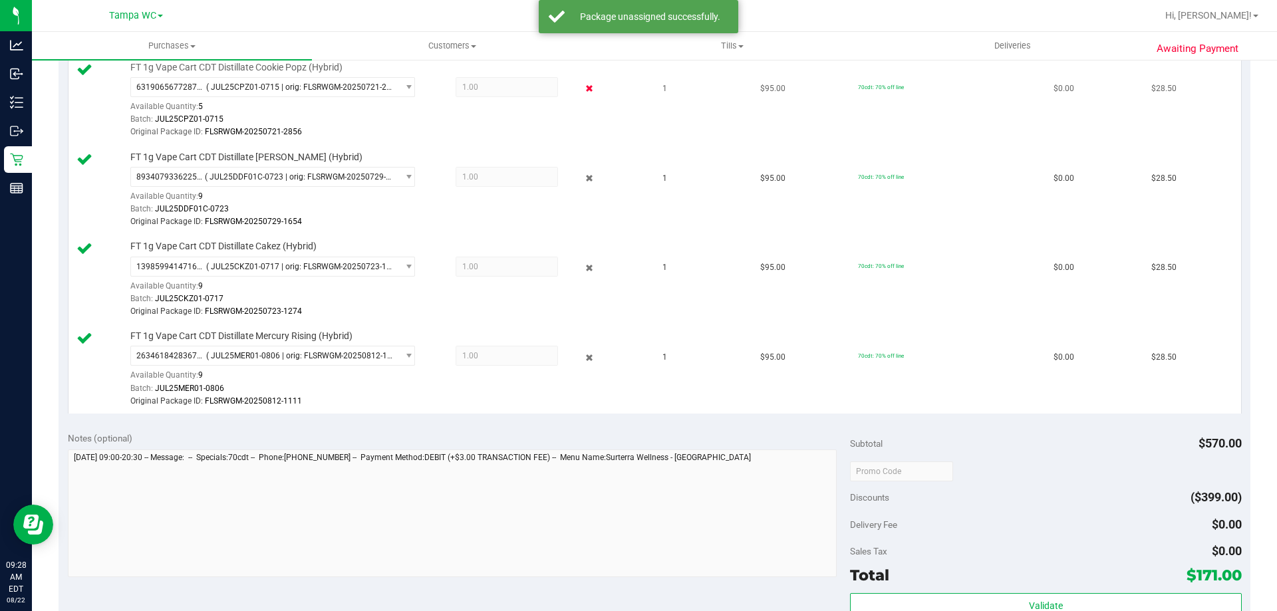
click at [584, 88] on icon at bounding box center [590, 88] width 14 height 15
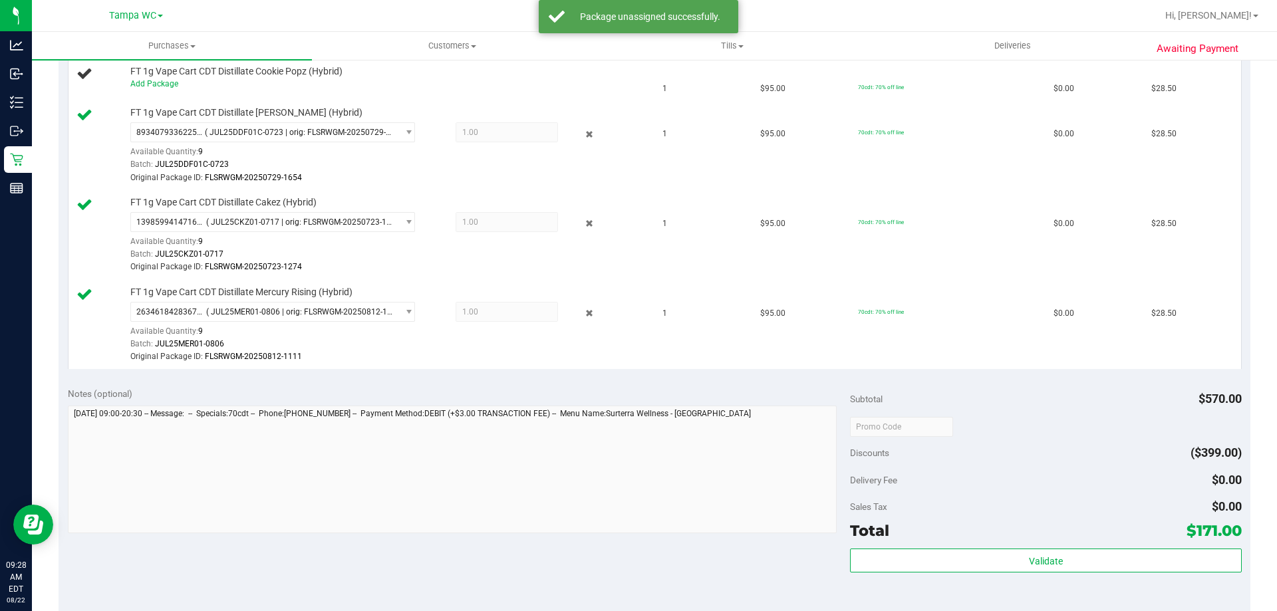
click at [583, 135] on icon at bounding box center [590, 133] width 14 height 15
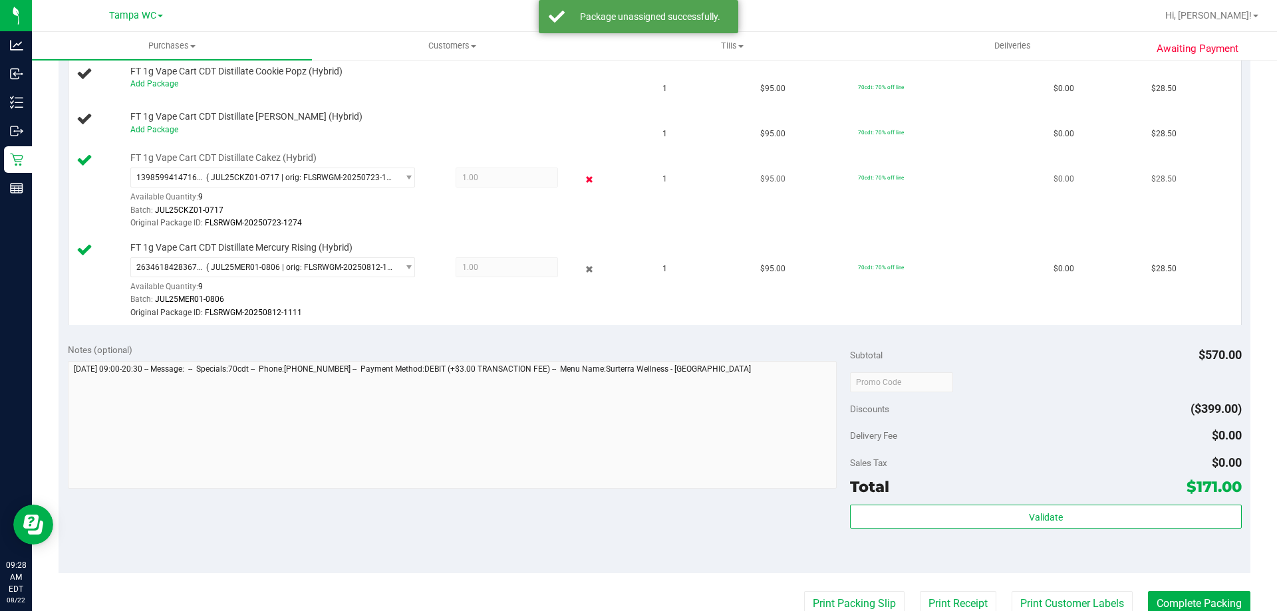
click at [583, 178] on icon at bounding box center [590, 179] width 14 height 15
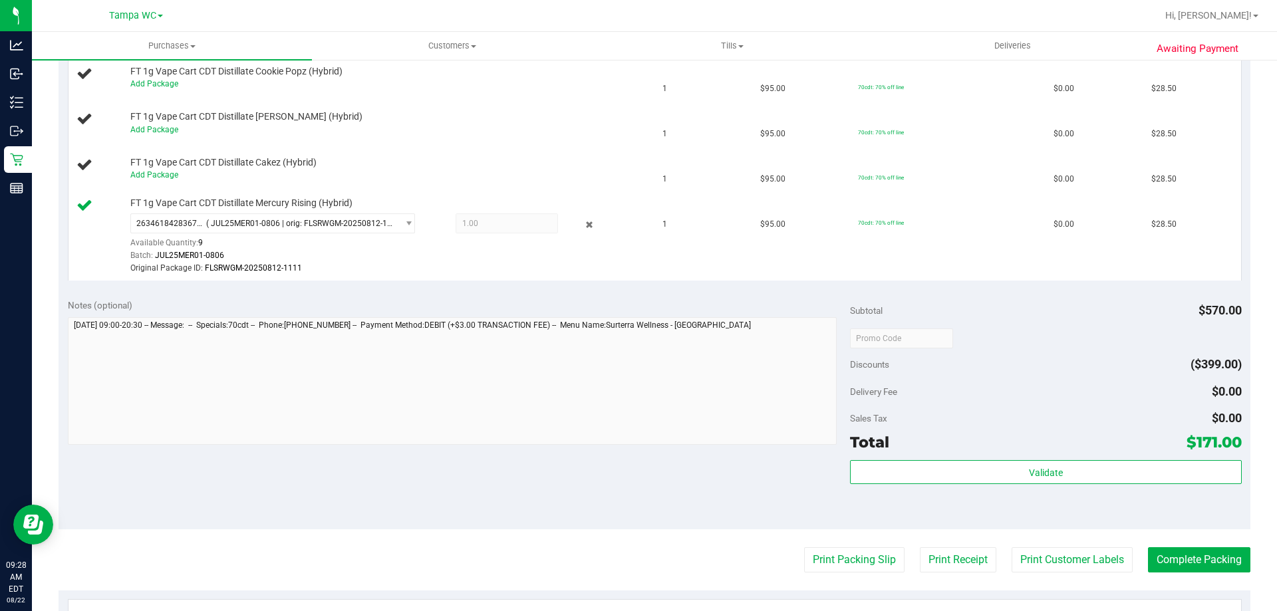
click at [583, 226] on icon at bounding box center [590, 224] width 14 height 15
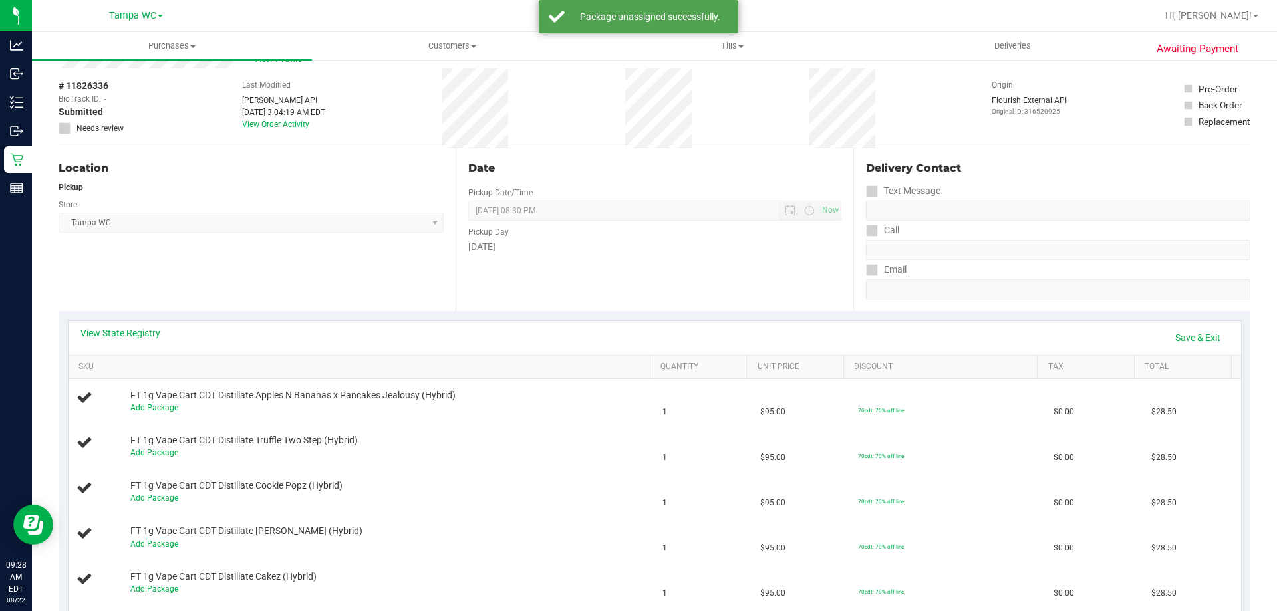
scroll to position [0, 0]
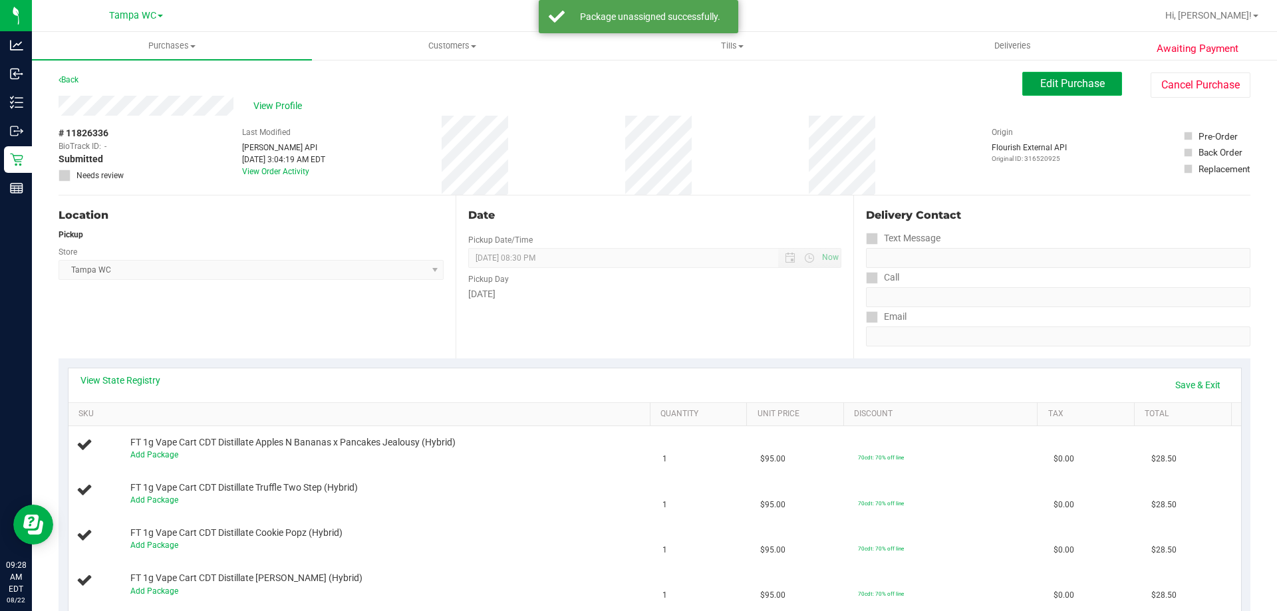
click at [1057, 86] on span "Edit Purchase" at bounding box center [1072, 83] width 65 height 13
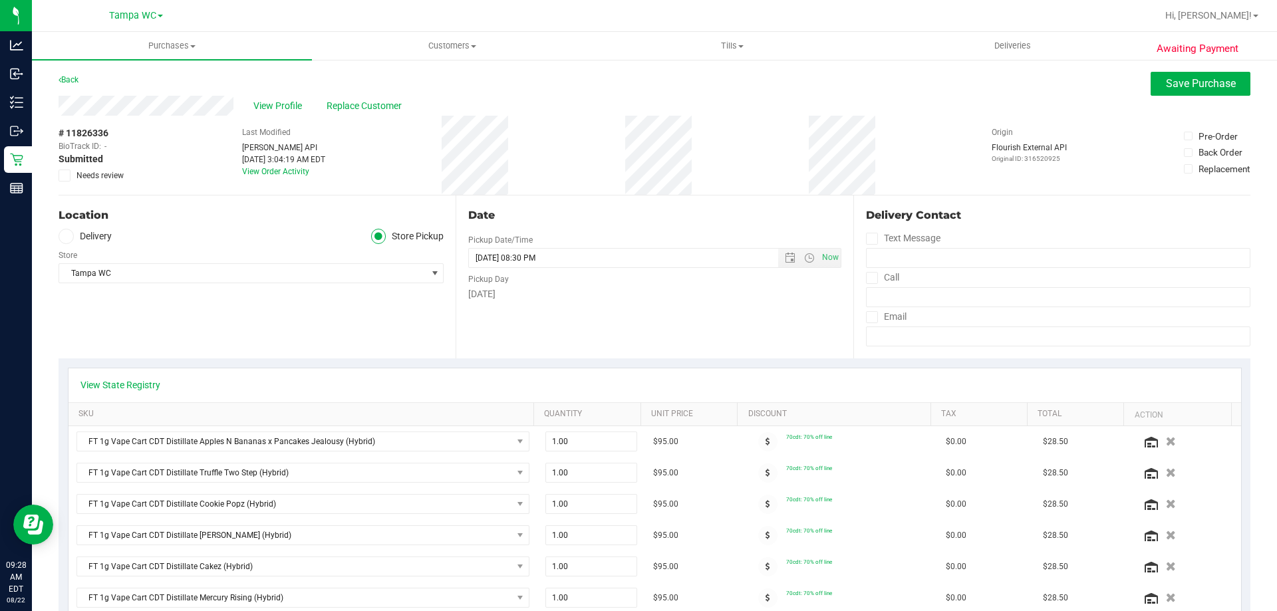
click at [66, 176] on icon at bounding box center [65, 176] width 9 height 0
click at [0, 0] on input "Needs review" at bounding box center [0, 0] width 0 height 0
click at [1194, 91] on button "Save Purchase" at bounding box center [1201, 84] width 100 height 24
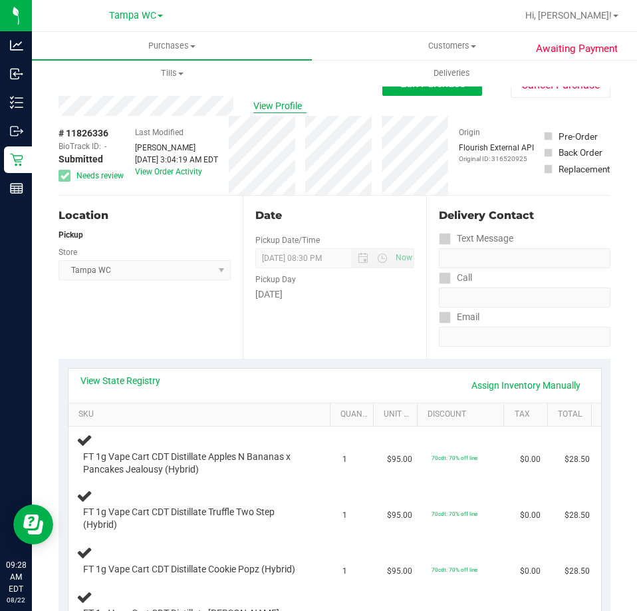
click at [288, 106] on span "View Profile" at bounding box center [279, 106] width 53 height 14
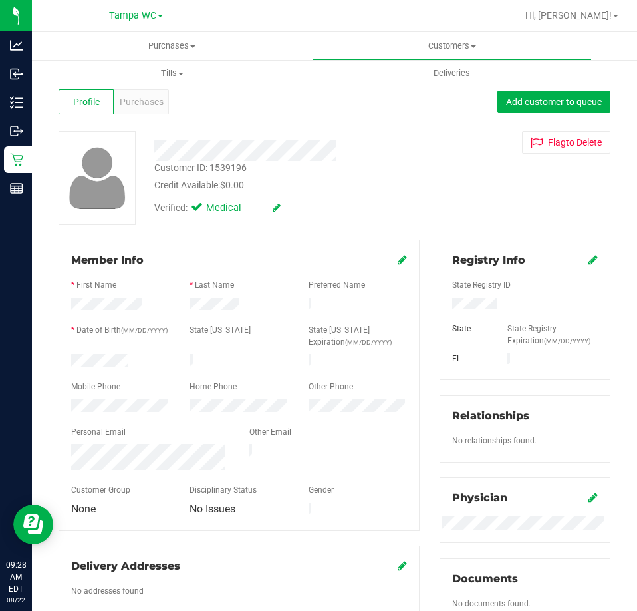
click at [231, 167] on div "Customer ID: 1539196" at bounding box center [200, 168] width 92 height 14
copy div "1539196"
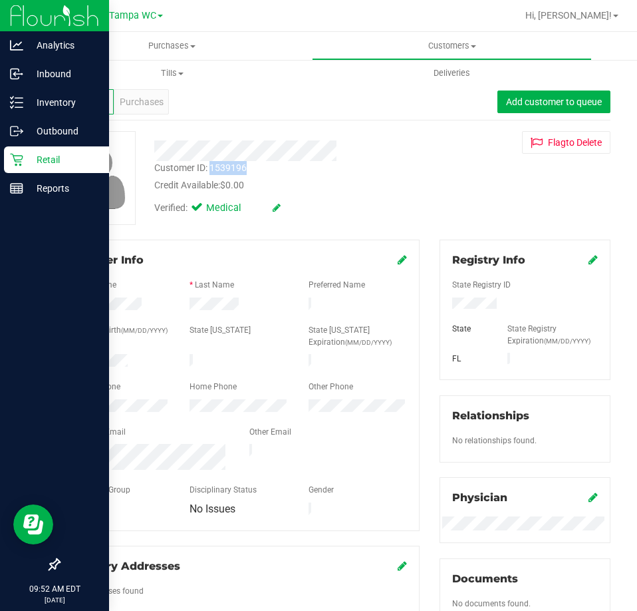
click at [24, 164] on p "Retail" at bounding box center [63, 160] width 80 height 16
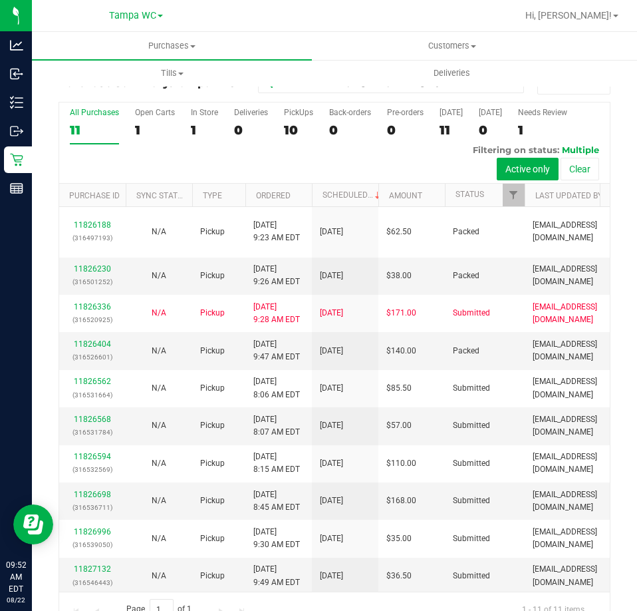
drag, startPoint x: 269, startPoint y: 188, endPoint x: 258, endPoint y: 184, distance: 11.1
drag, startPoint x: 258, startPoint y: 184, endPoint x: 537, endPoint y: 89, distance: 294.5
click at [537, 89] on button "All Purchases" at bounding box center [573, 83] width 73 height 23
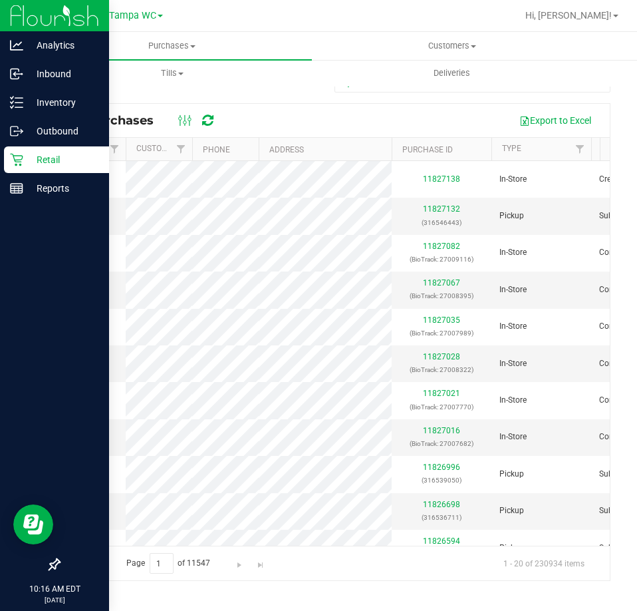
click at [27, 168] on div "Retail" at bounding box center [56, 159] width 105 height 27
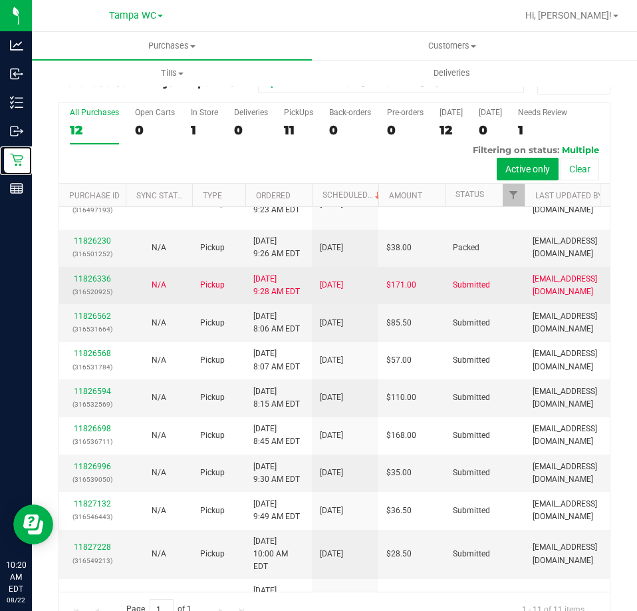
scroll to position [43, 0]
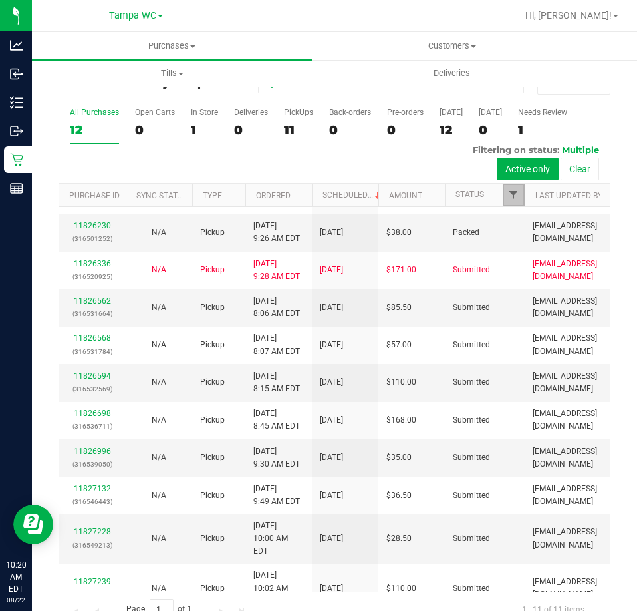
click at [517, 190] on span "Filter" at bounding box center [513, 195] width 11 height 11
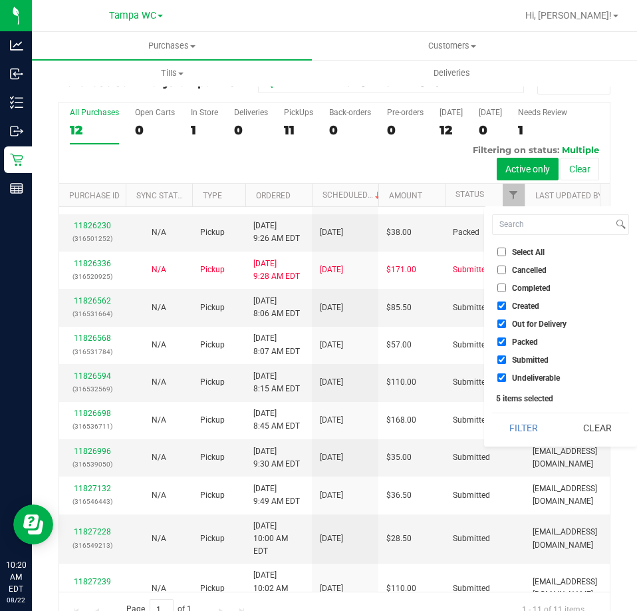
click at [506, 311] on li "Created" at bounding box center [560, 306] width 137 height 14
click at [505, 323] on input "Out for Delivery" at bounding box center [502, 323] width 9 height 9
checkbox input "false"
click at [504, 340] on input "Packed" at bounding box center [502, 341] width 9 height 9
checkbox input "false"
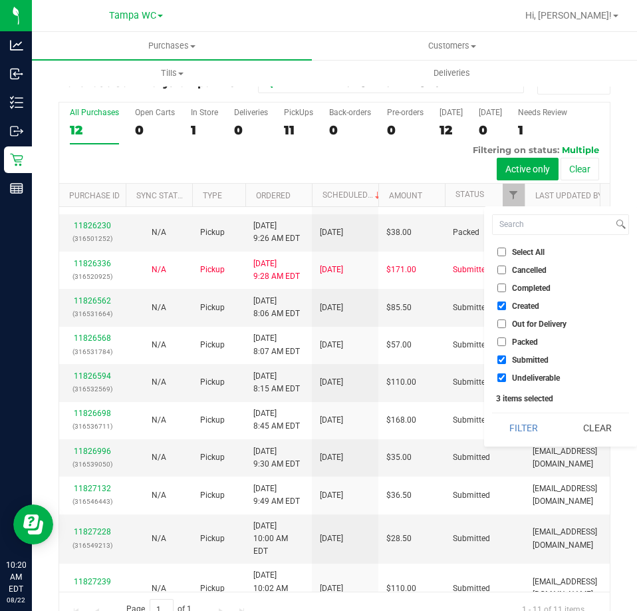
click at [499, 373] on input "Undeliverable" at bounding box center [502, 377] width 9 height 9
checkbox input "false"
click at [499, 303] on input "Created" at bounding box center [502, 305] width 9 height 9
checkbox input "false"
click at [547, 430] on button "Filter" at bounding box center [524, 427] width 64 height 29
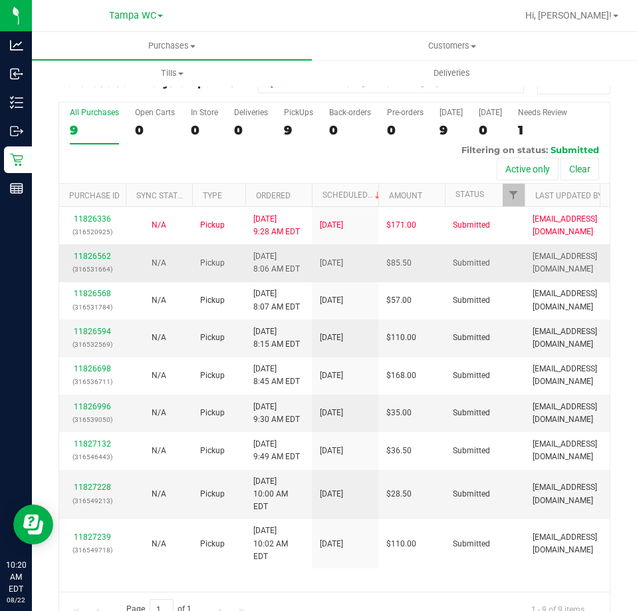
click at [96, 259] on div "11826562 (316531664)" at bounding box center [92, 262] width 51 height 25
click at [96, 255] on link "11826562" at bounding box center [92, 255] width 37 height 9
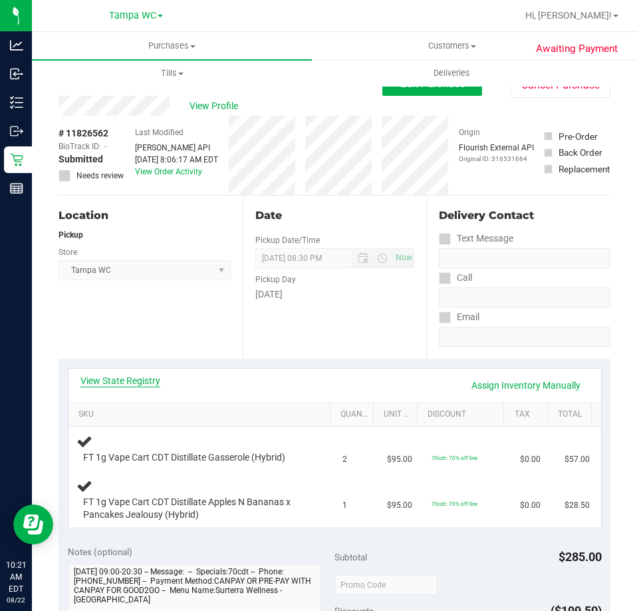
click at [127, 379] on link "View State Registry" at bounding box center [120, 380] width 80 height 13
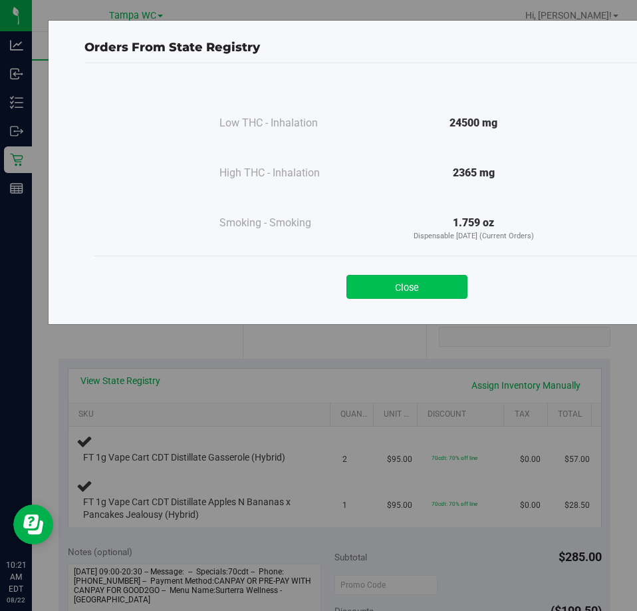
click at [403, 283] on button "Close" at bounding box center [407, 287] width 121 height 24
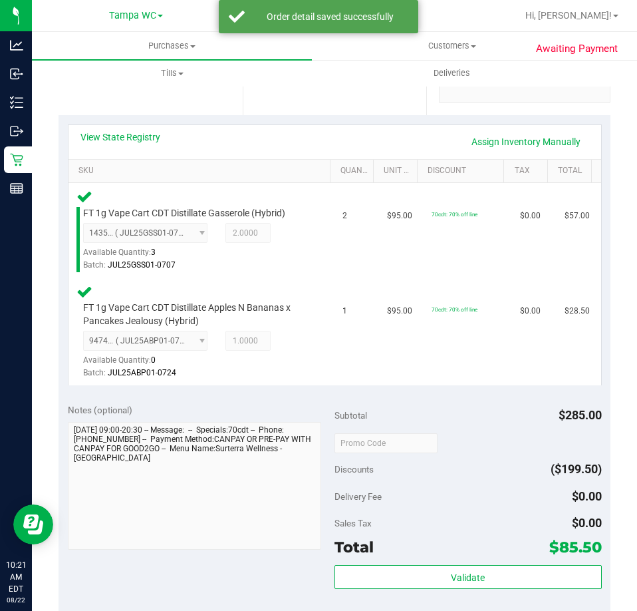
scroll to position [466, 0]
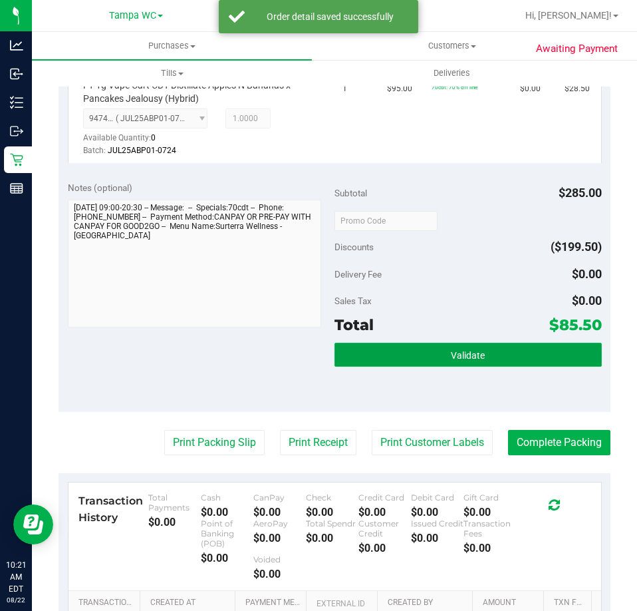
click at [399, 349] on button "Validate" at bounding box center [468, 355] width 267 height 24
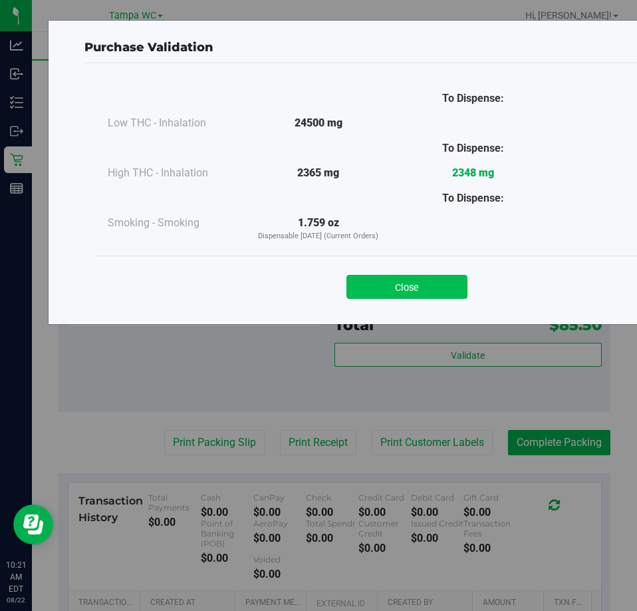
click at [390, 287] on button "Close" at bounding box center [407, 287] width 121 height 24
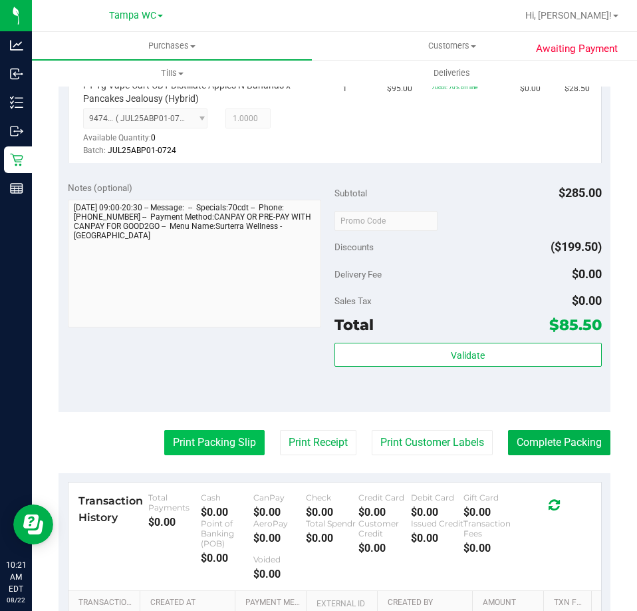
click at [212, 432] on button "Print Packing Slip" at bounding box center [214, 442] width 100 height 25
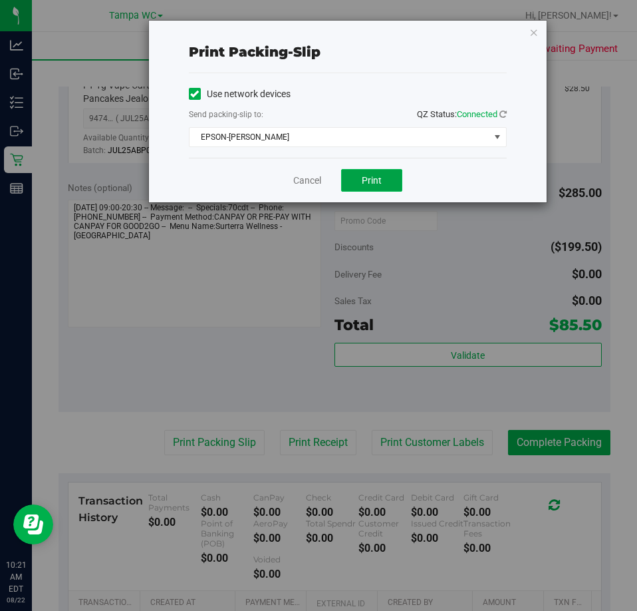
click at [374, 181] on span "Print" at bounding box center [372, 180] width 20 height 11
click at [315, 184] on link "Cancel" at bounding box center [307, 181] width 28 height 14
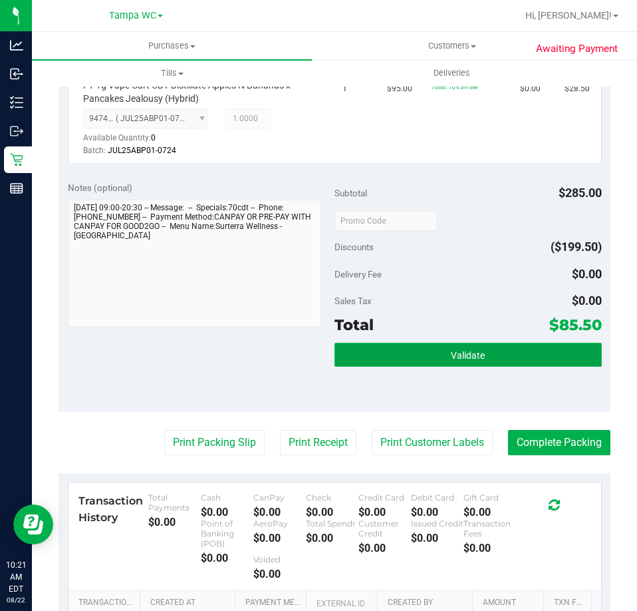
click at [452, 349] on button "Validate" at bounding box center [468, 355] width 267 height 24
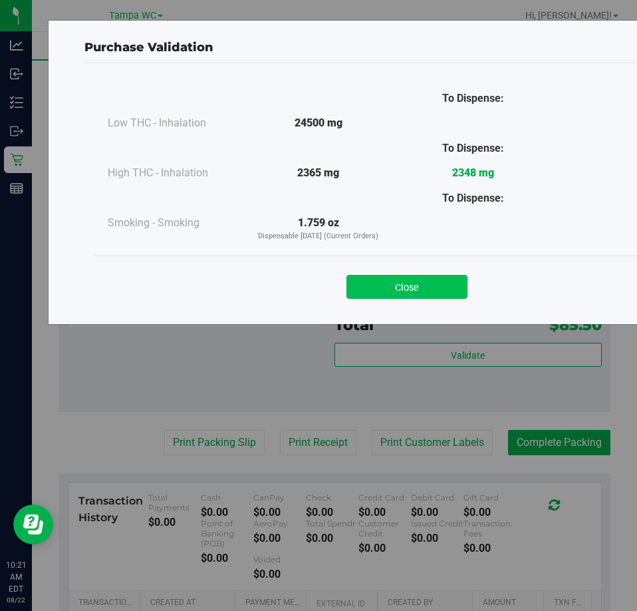
click at [409, 290] on button "Close" at bounding box center [407, 287] width 121 height 24
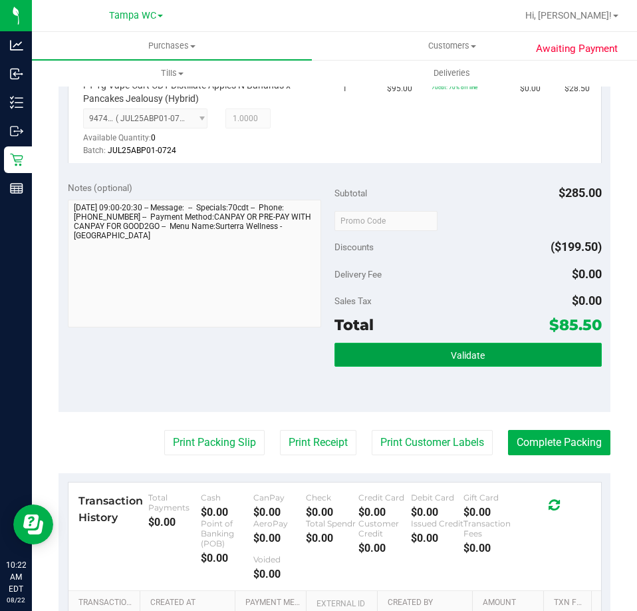
click at [493, 362] on button "Validate" at bounding box center [468, 355] width 267 height 24
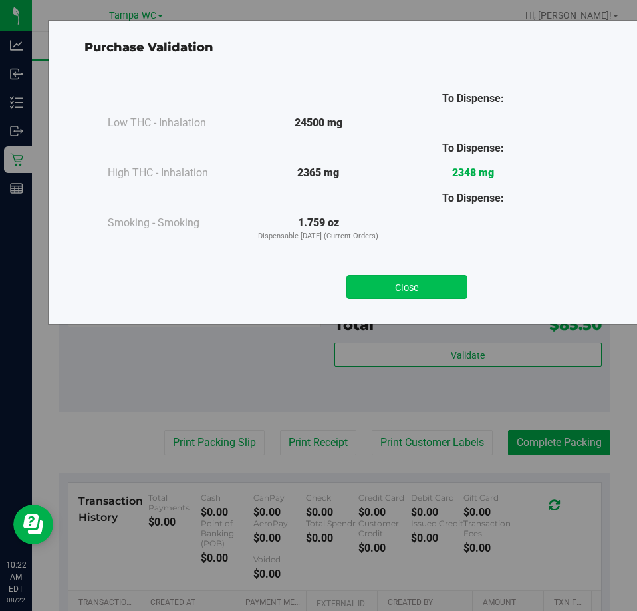
click at [414, 287] on button "Close" at bounding box center [407, 287] width 121 height 24
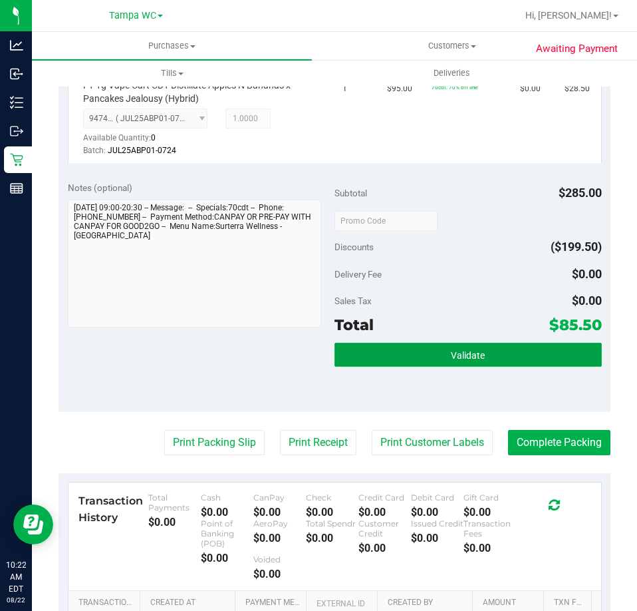
click at [496, 352] on button "Validate" at bounding box center [468, 355] width 267 height 24
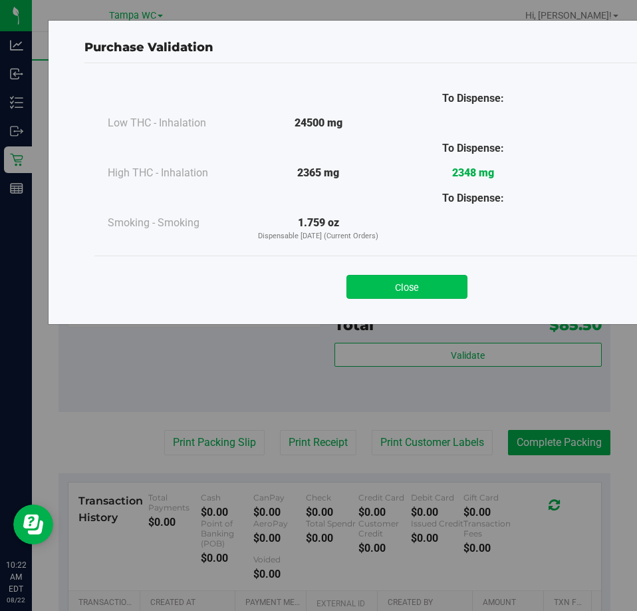
click at [454, 287] on button "Close" at bounding box center [407, 287] width 121 height 24
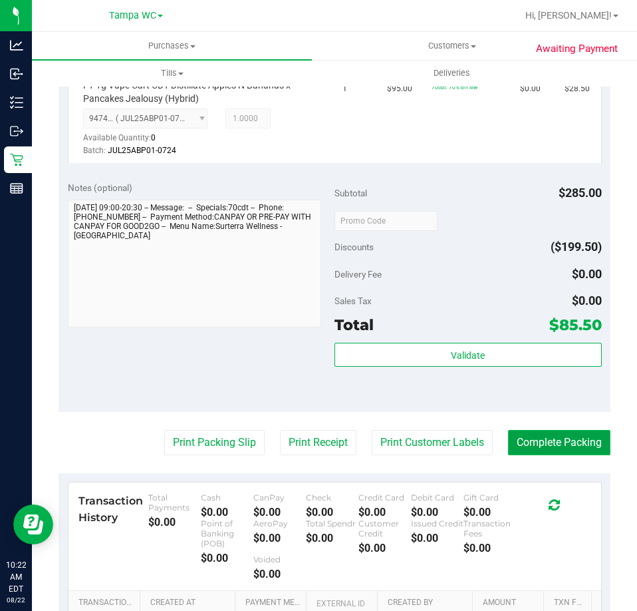
click at [565, 454] on button "Complete Packing" at bounding box center [559, 442] width 102 height 25
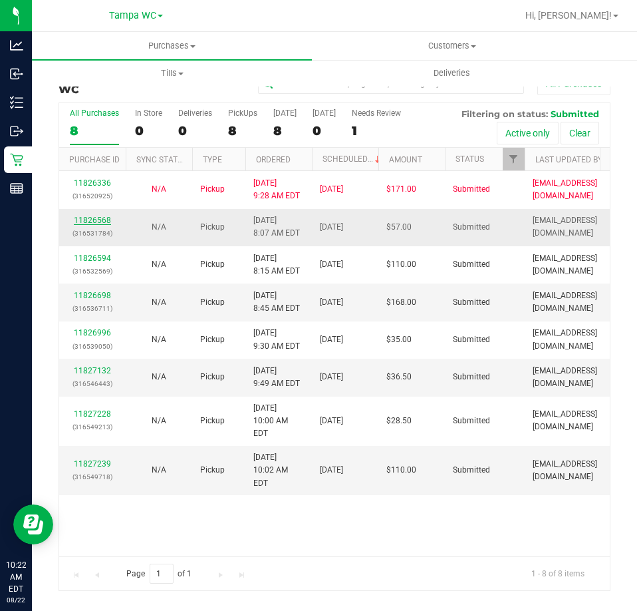
click at [87, 217] on link "11826568" at bounding box center [92, 220] width 37 height 9
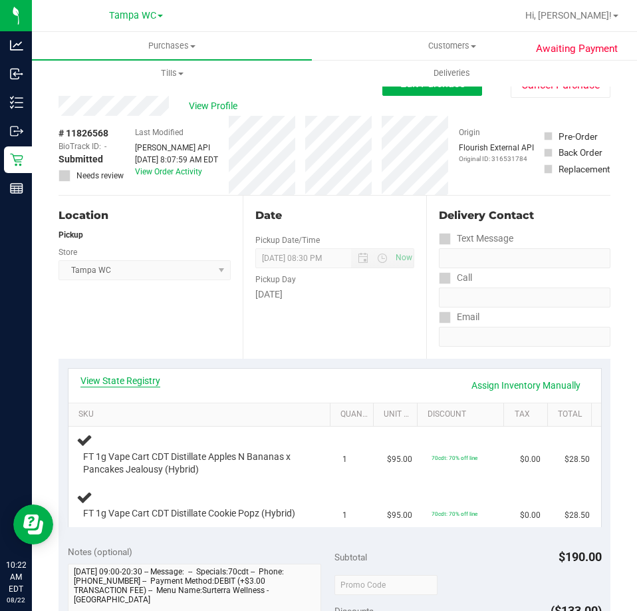
click at [114, 376] on link "View State Registry" at bounding box center [120, 380] width 80 height 13
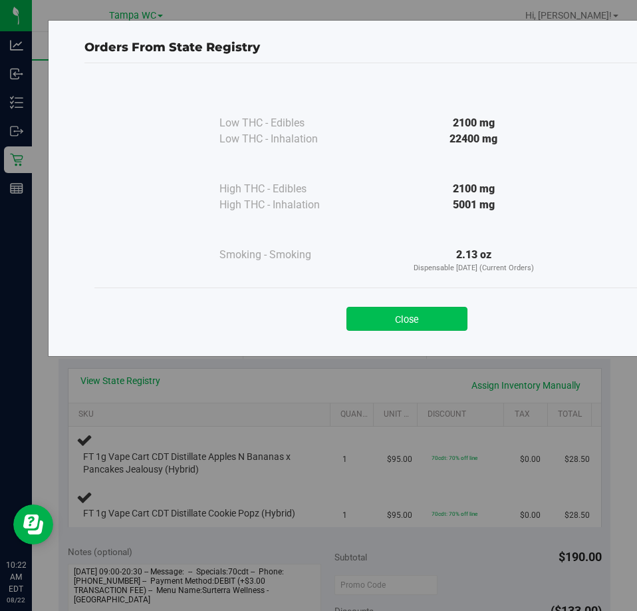
click at [403, 321] on button "Close" at bounding box center [407, 319] width 121 height 24
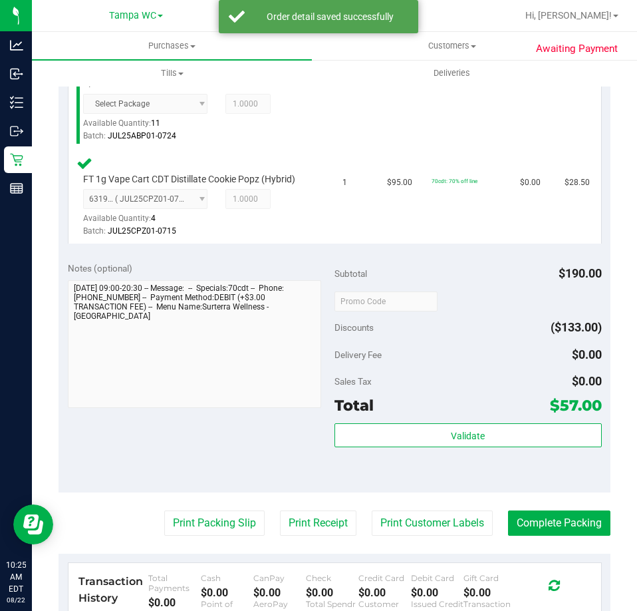
scroll to position [399, 0]
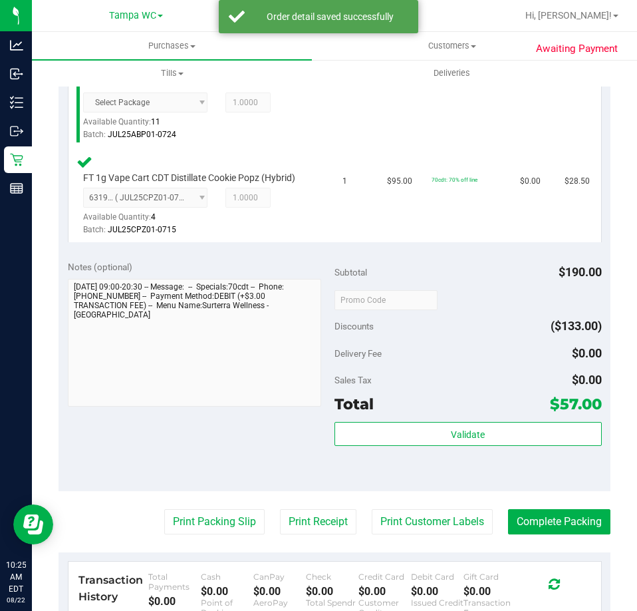
click at [398, 417] on div "Subtotal $190.00 Discounts ($133.00) Delivery Fee $0.00 Sales Tax $0.00 Total $…" at bounding box center [468, 370] width 267 height 221
click at [399, 420] on div "Subtotal $190.00 Discounts ($133.00) Delivery Fee $0.00 Sales Tax $0.00 Total $…" at bounding box center [468, 370] width 267 height 221
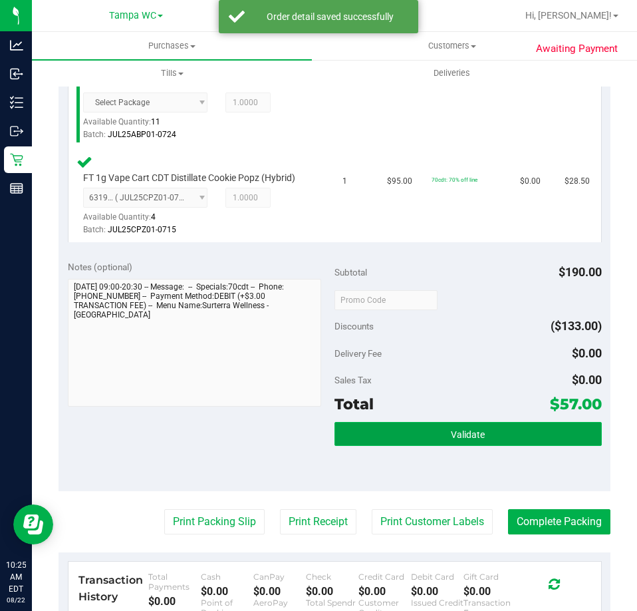
click at [416, 438] on button "Validate" at bounding box center [468, 434] width 267 height 24
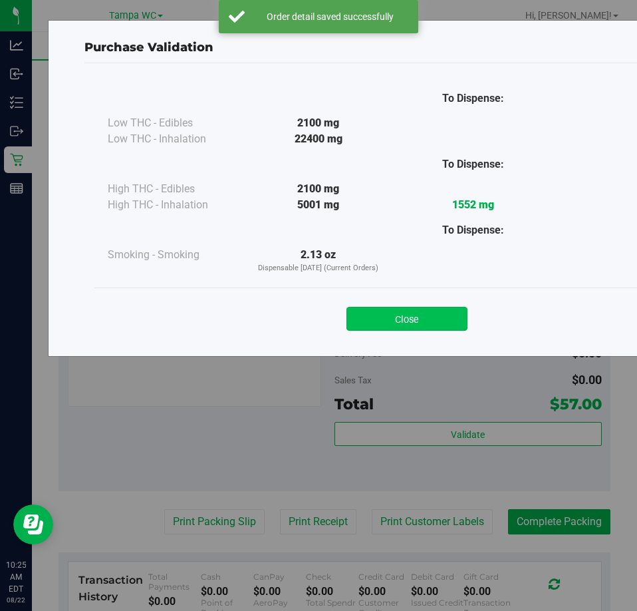
click at [427, 318] on button "Close" at bounding box center [407, 319] width 121 height 24
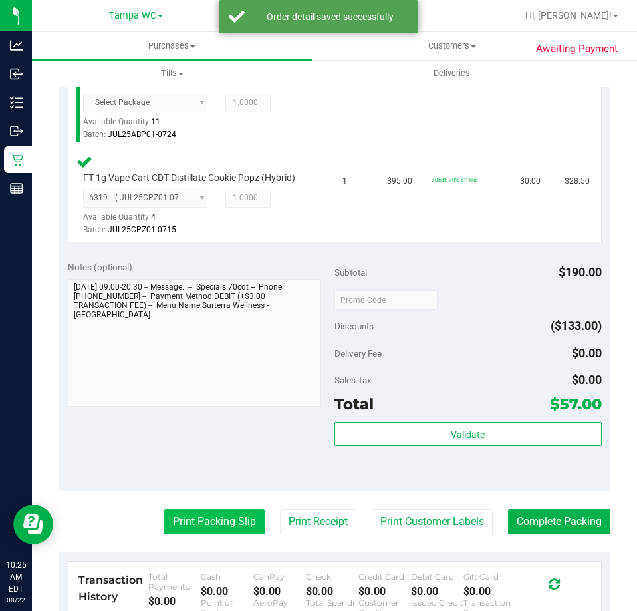
click at [191, 529] on button "Print Packing Slip" at bounding box center [214, 521] width 100 height 25
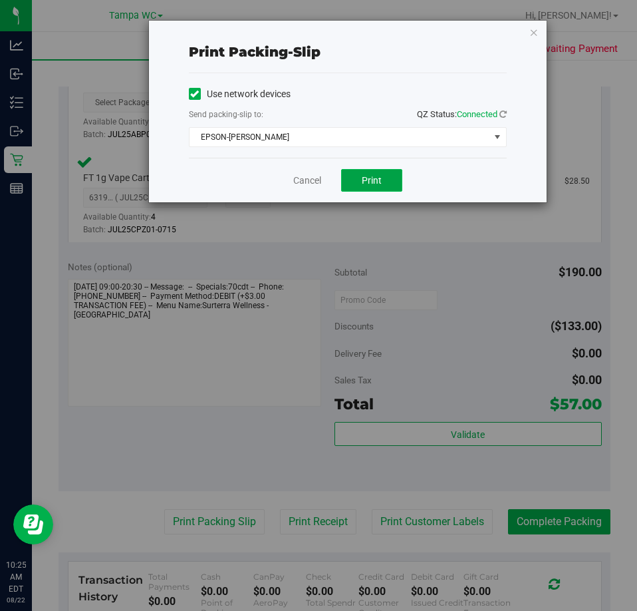
click at [361, 172] on button "Print" at bounding box center [371, 180] width 61 height 23
click at [302, 184] on link "Cancel" at bounding box center [307, 181] width 28 height 14
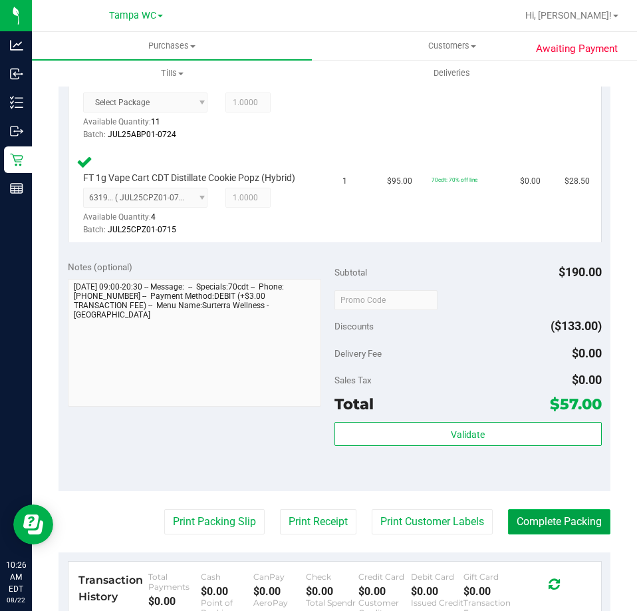
click at [520, 514] on button "Complete Packing" at bounding box center [559, 521] width 102 height 25
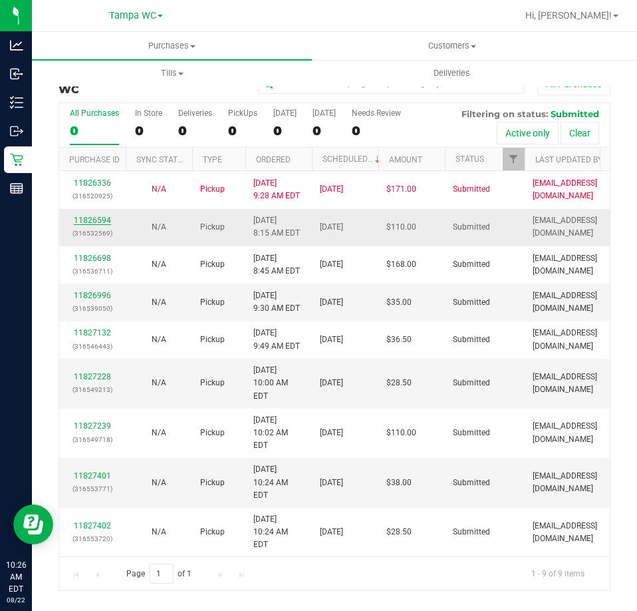
click at [96, 216] on link "11826594" at bounding box center [92, 220] width 37 height 9
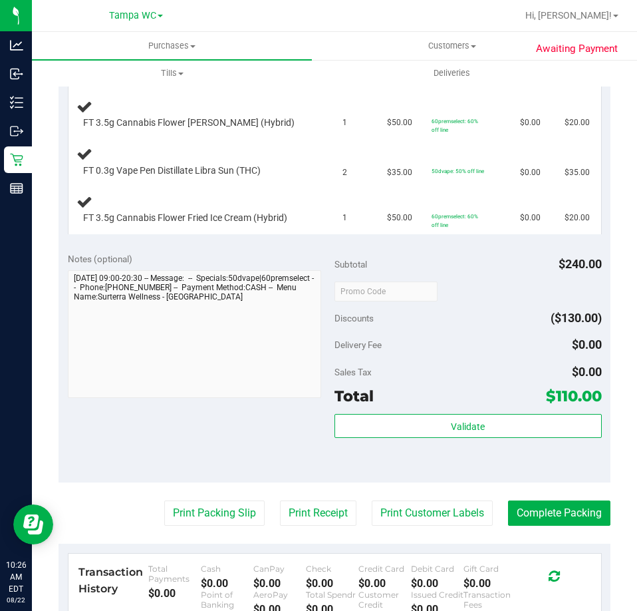
scroll to position [399, 0]
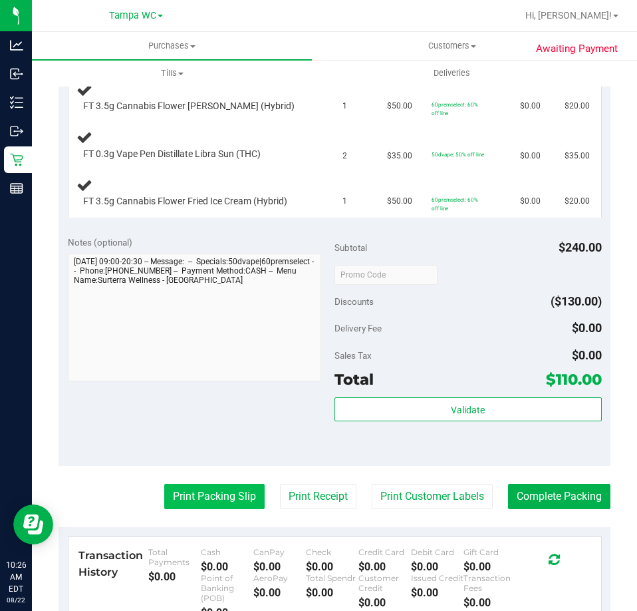
click at [181, 509] on button "Print Packing Slip" at bounding box center [214, 496] width 100 height 25
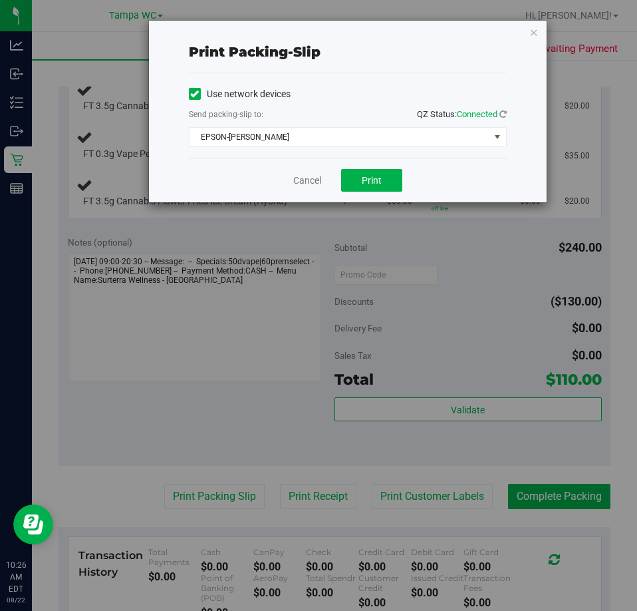
click at [378, 163] on div "Cancel Print" at bounding box center [348, 180] width 318 height 45
click at [372, 176] on span "Print" at bounding box center [372, 180] width 20 height 11
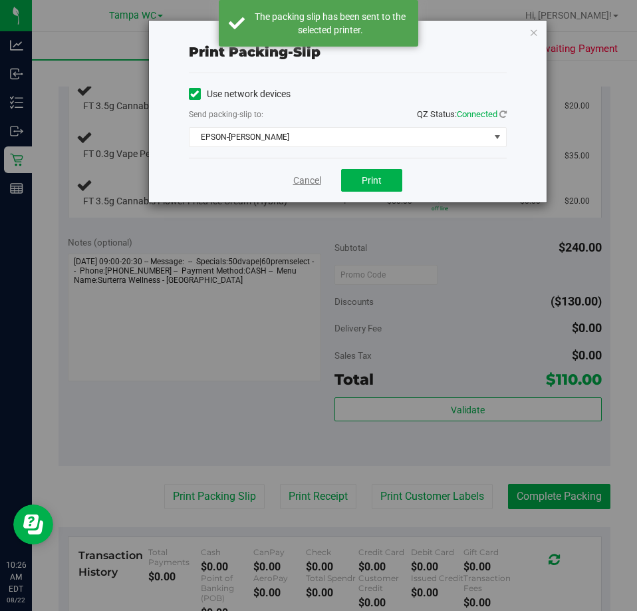
click at [303, 176] on link "Cancel" at bounding box center [307, 181] width 28 height 14
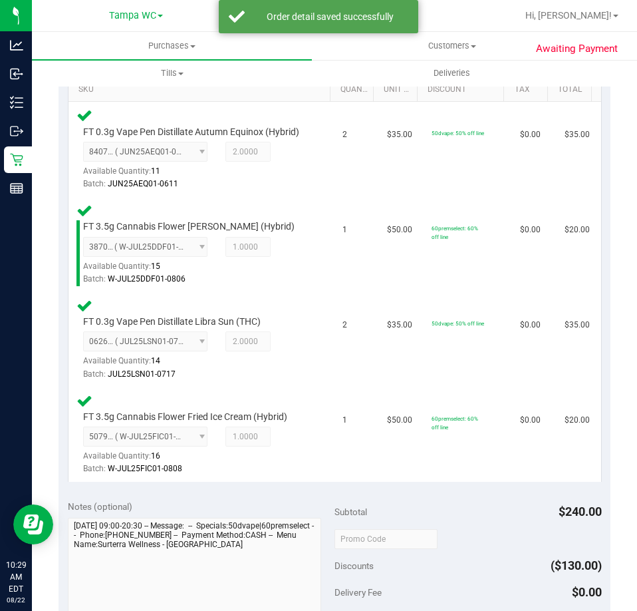
scroll to position [466, 0]
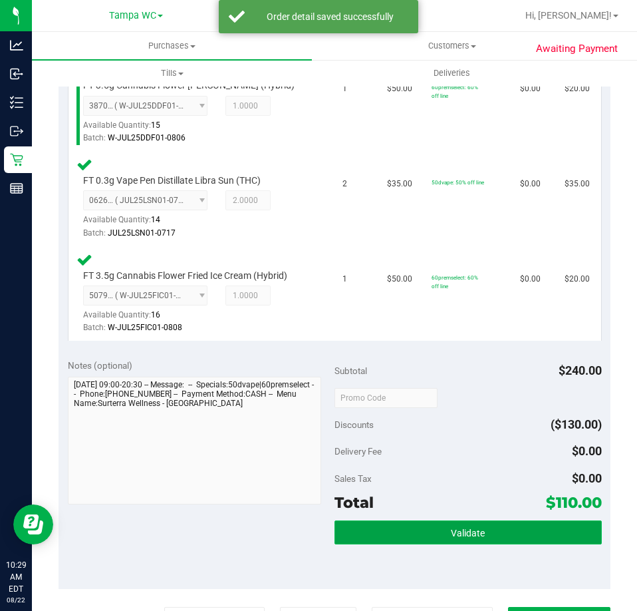
click at [454, 538] on span "Validate" at bounding box center [468, 532] width 34 height 11
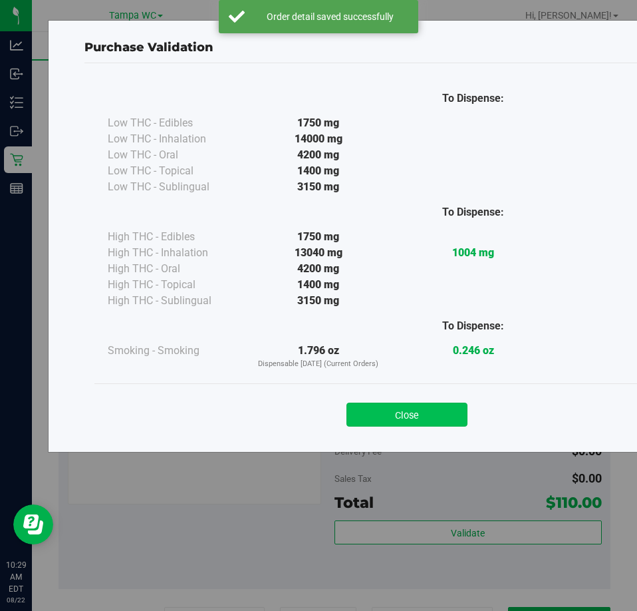
click at [414, 418] on button "Close" at bounding box center [407, 414] width 121 height 24
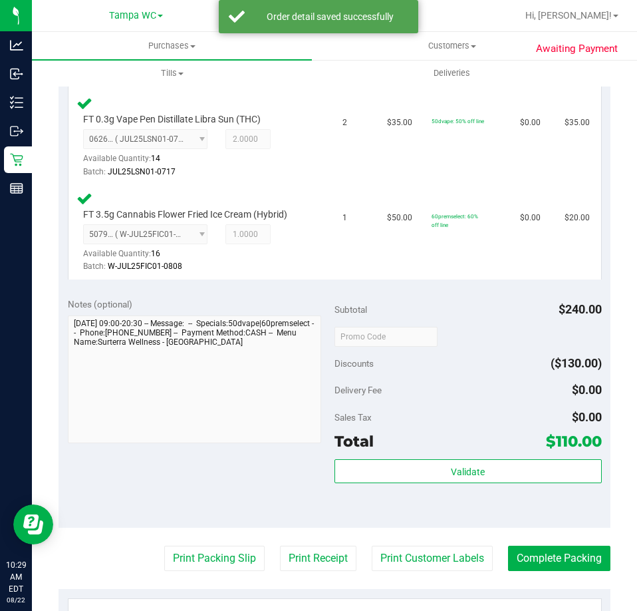
scroll to position [665, 0]
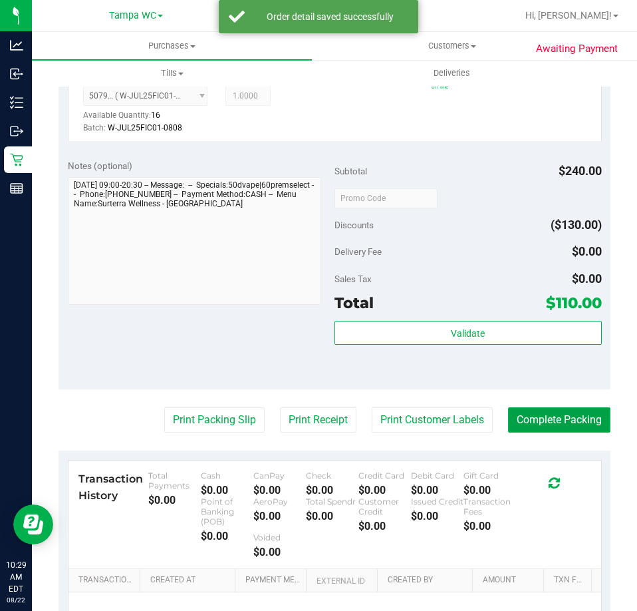
click at [513, 428] on button "Complete Packing" at bounding box center [559, 419] width 102 height 25
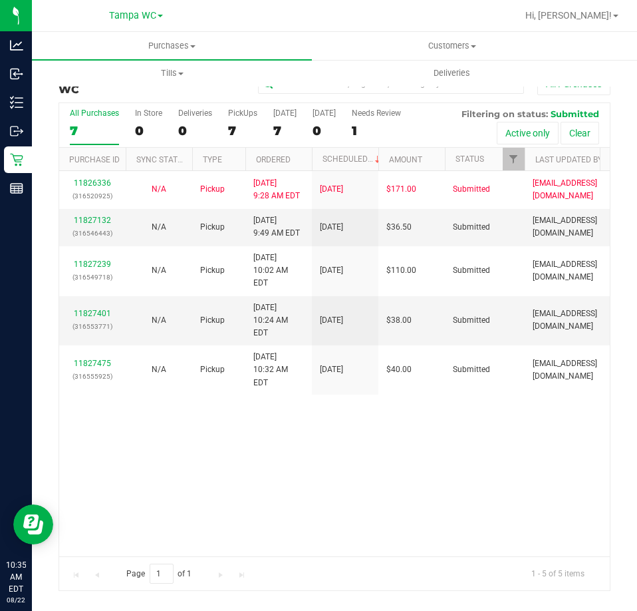
drag, startPoint x: 369, startPoint y: 392, endPoint x: 450, endPoint y: 27, distance: 373.4
click at [369, 392] on div "11826336 (316520925) N/A Pickup [DATE] 9:28 AM EDT 8/22/2025 $171.00 Submitted …" at bounding box center [334, 363] width 551 height 384
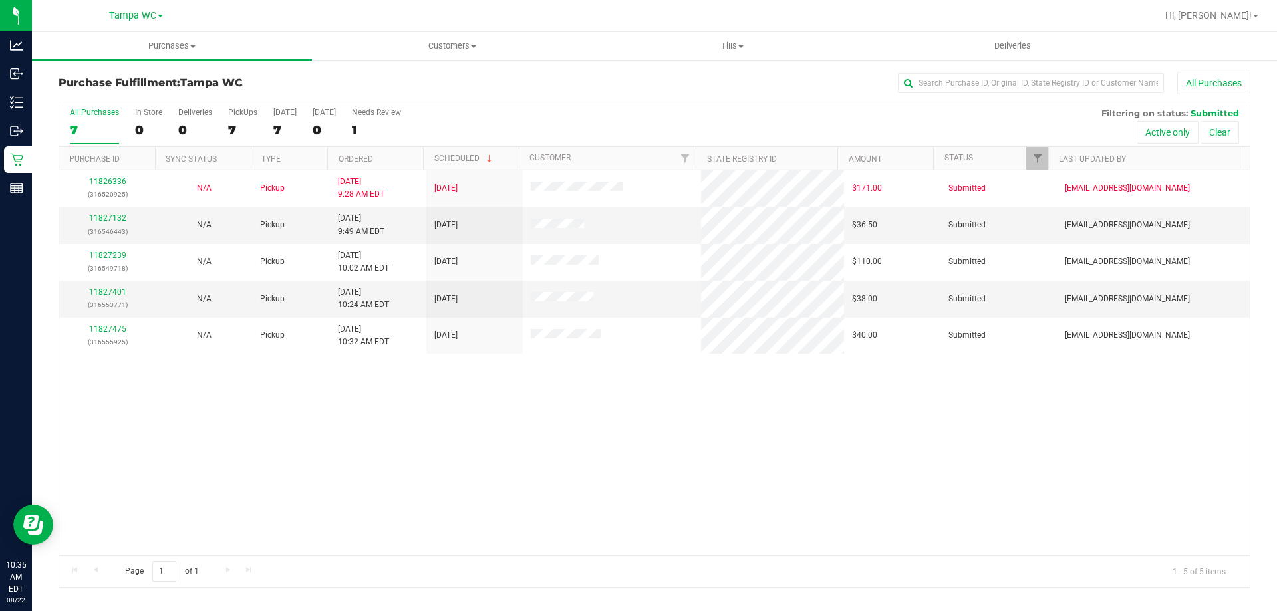
click at [485, 464] on div "11826336 (316520925) N/A Pickup [DATE] 9:28 AM EDT 8/22/2025 $171.00 Submitted …" at bounding box center [654, 362] width 1191 height 385
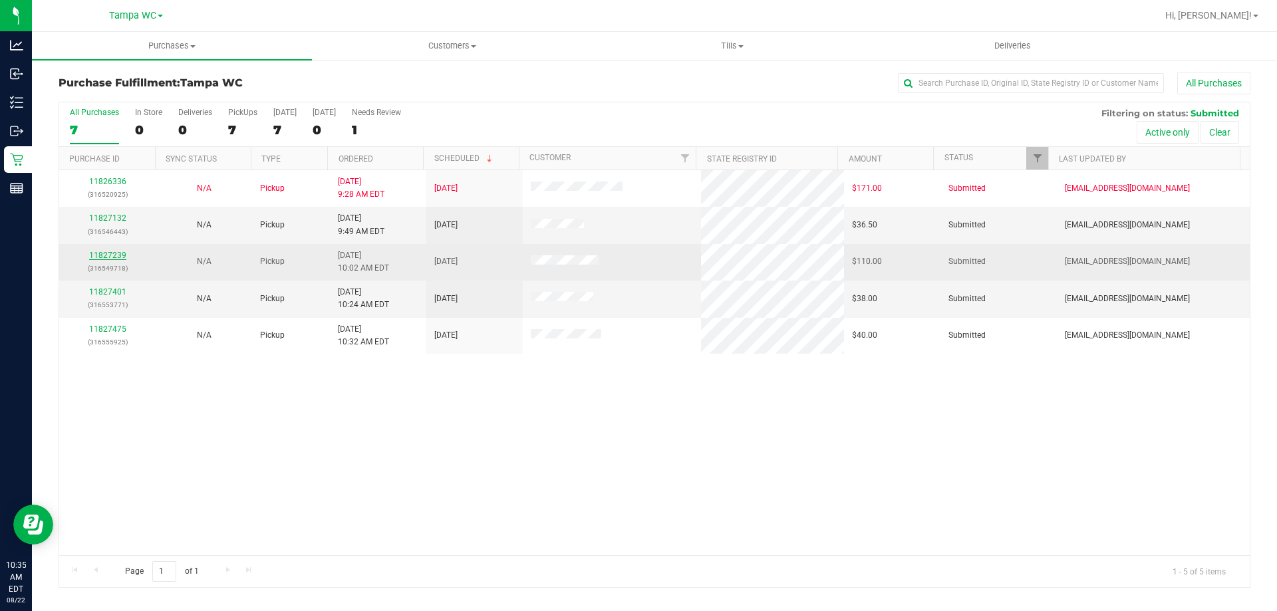
click at [103, 251] on link "11827239" at bounding box center [107, 255] width 37 height 9
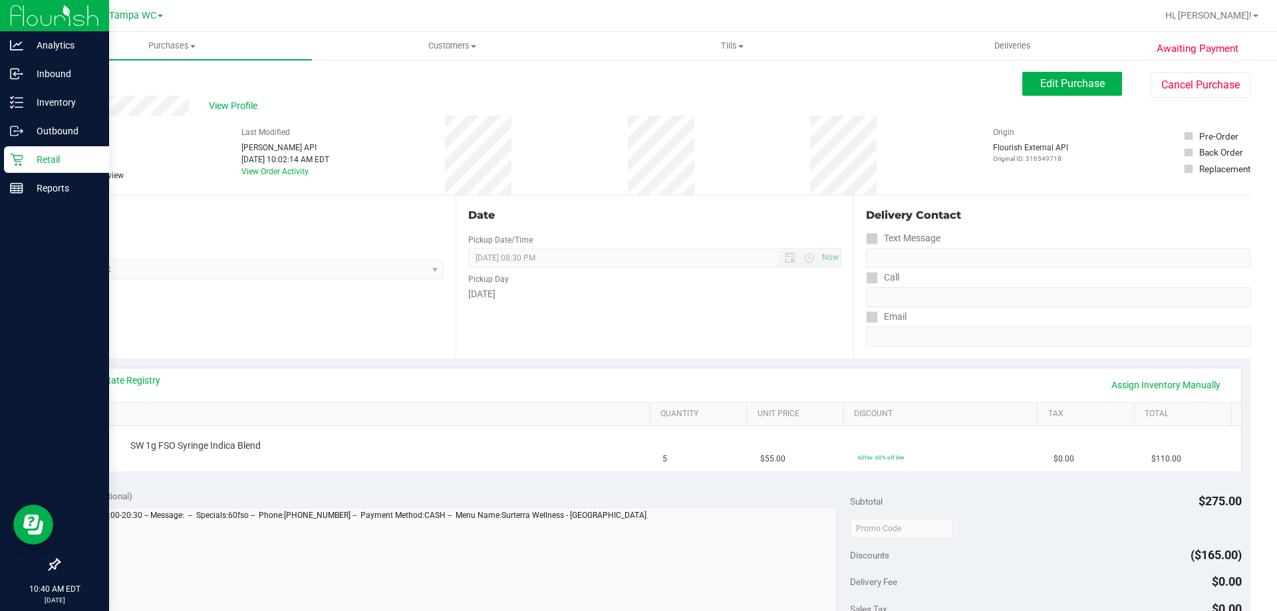
click at [6, 170] on div "Retail" at bounding box center [56, 159] width 105 height 27
